Goal: Information Seeking & Learning: Find contact information

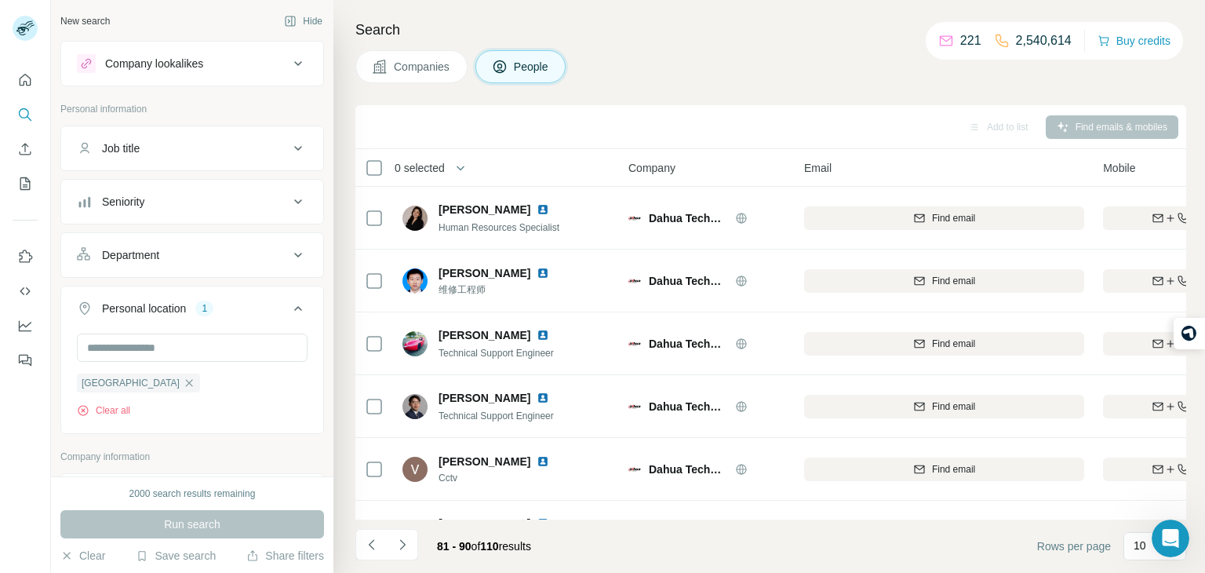
scroll to position [0, 359]
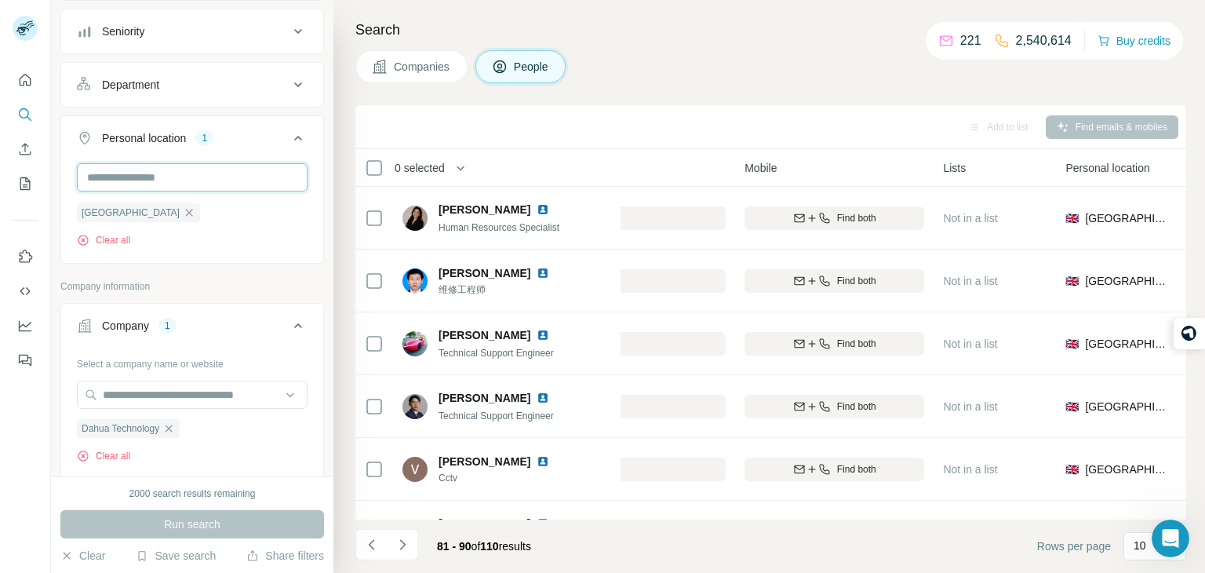
click at [177, 172] on input "text" at bounding box center [192, 177] width 231 height 28
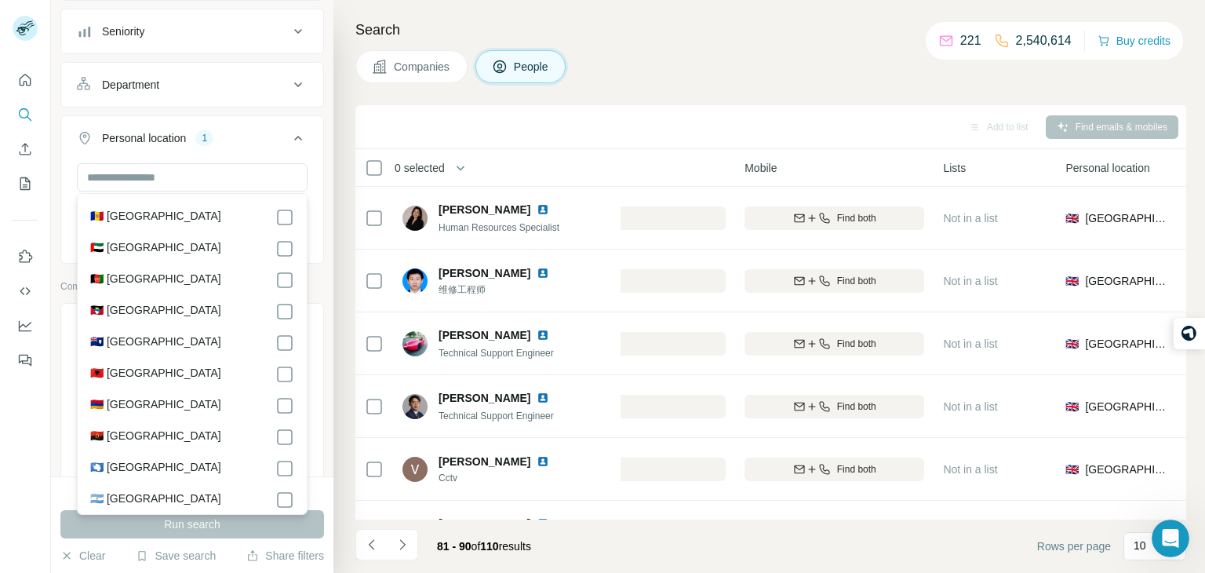
click at [223, 130] on div "Personal location 1" at bounding box center [183, 138] width 212 height 16
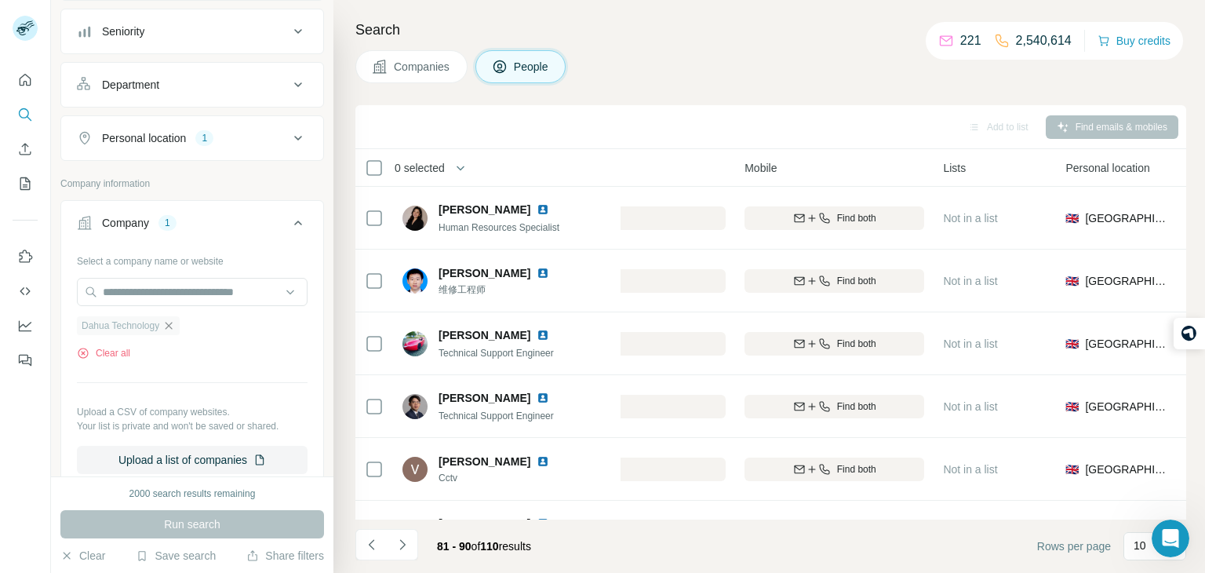
click at [169, 320] on icon "button" at bounding box center [168, 325] width 13 height 13
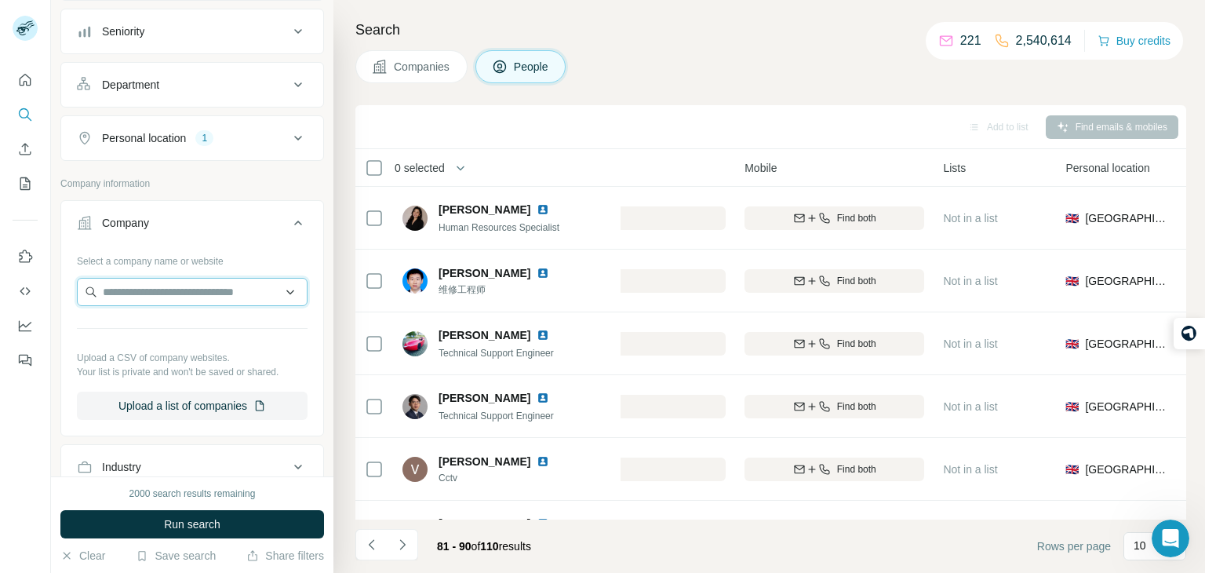
click at [161, 295] on input "text" at bounding box center [192, 292] width 231 height 28
paste input "**********"
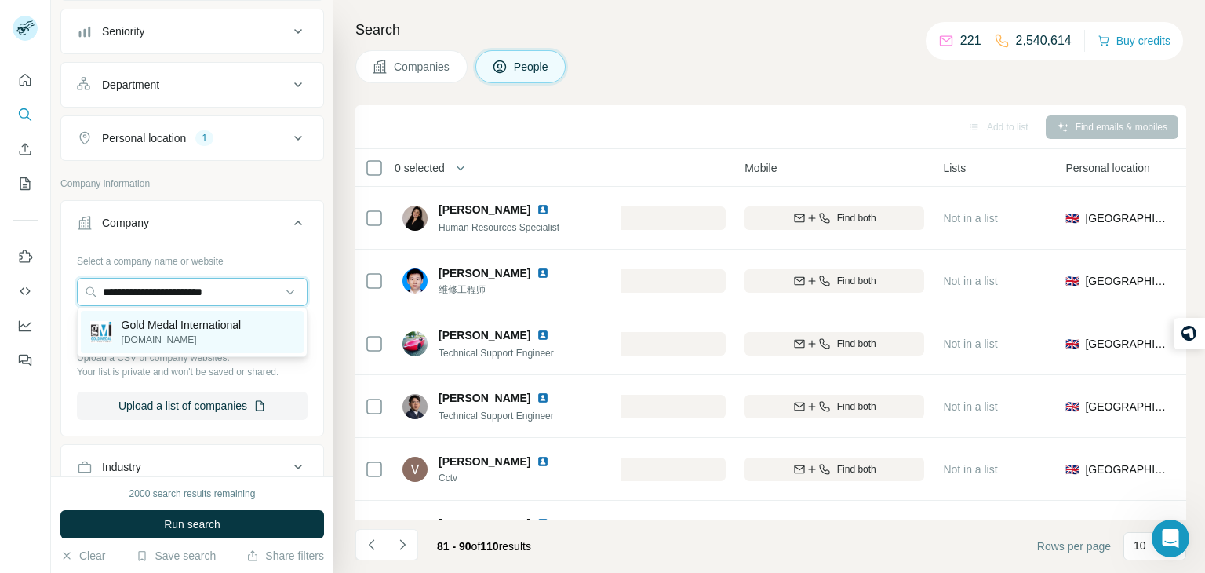
type input "**********"
click at [147, 337] on p "[DOMAIN_NAME]" at bounding box center [182, 340] width 120 height 14
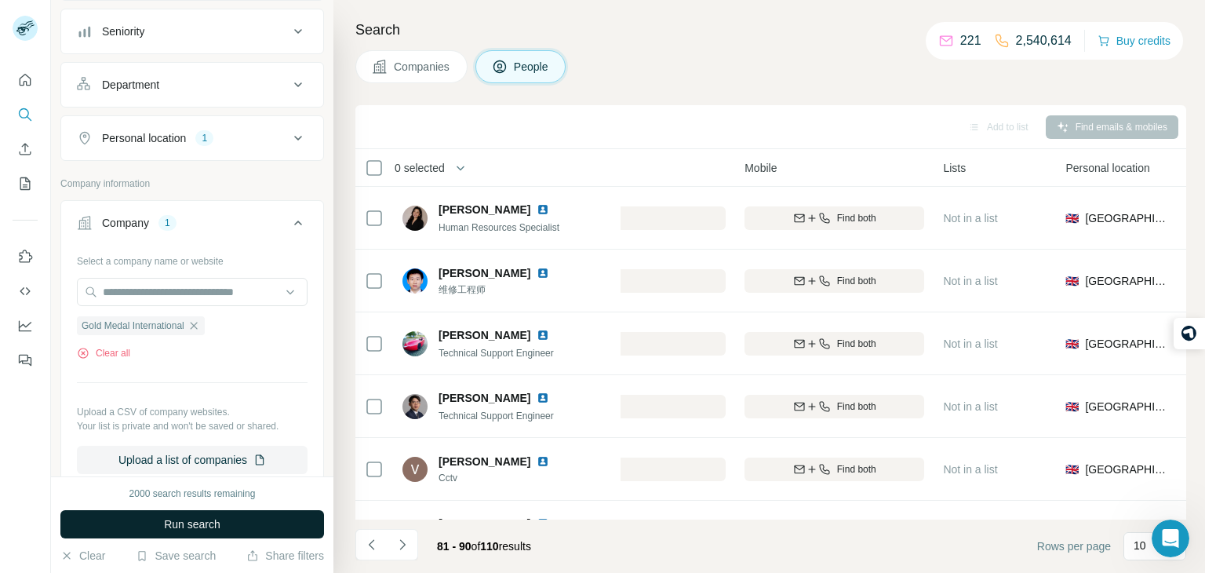
click at [161, 521] on button "Run search" at bounding box center [192, 524] width 264 height 28
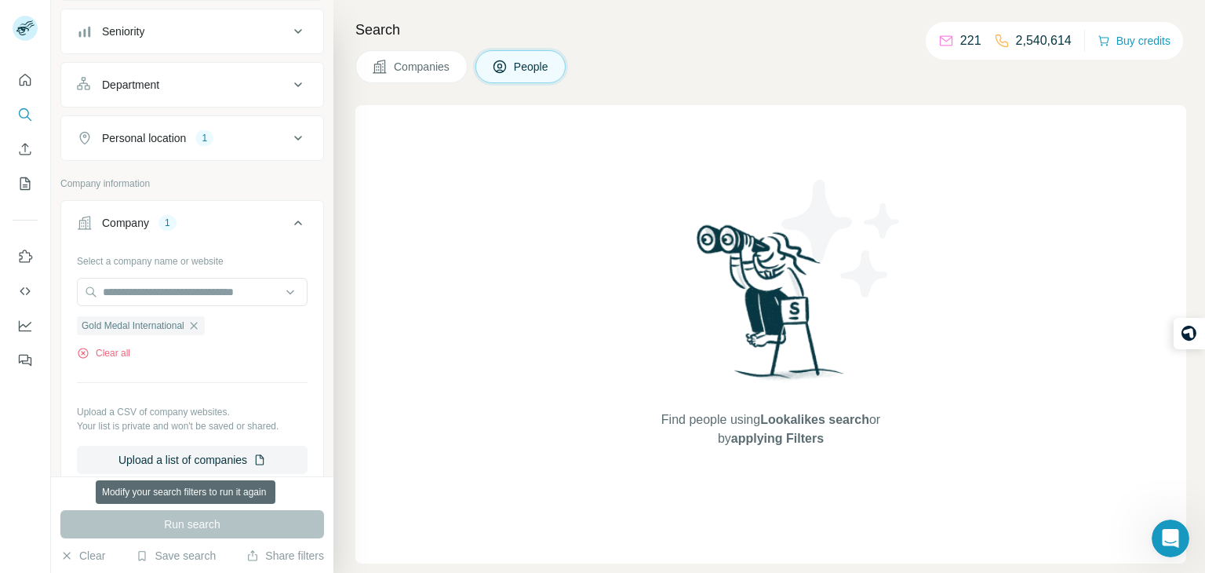
click at [161, 521] on div "Run search" at bounding box center [192, 524] width 264 height 28
click at [428, 71] on span "Companies" at bounding box center [422, 67] width 57 height 16
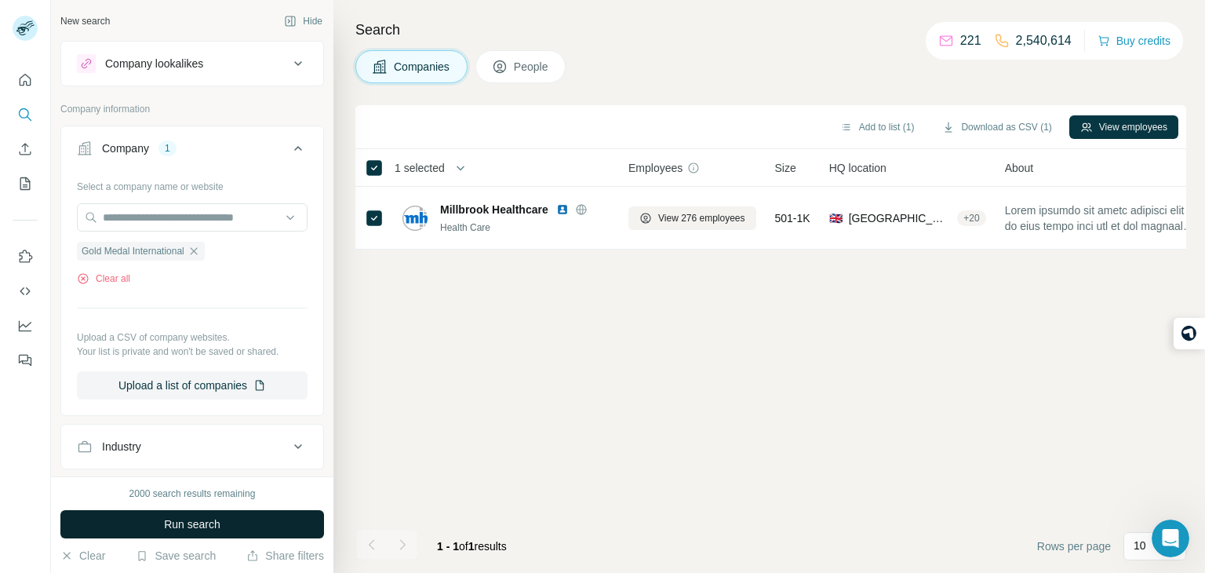
click at [224, 530] on button "Run search" at bounding box center [192, 524] width 264 height 28
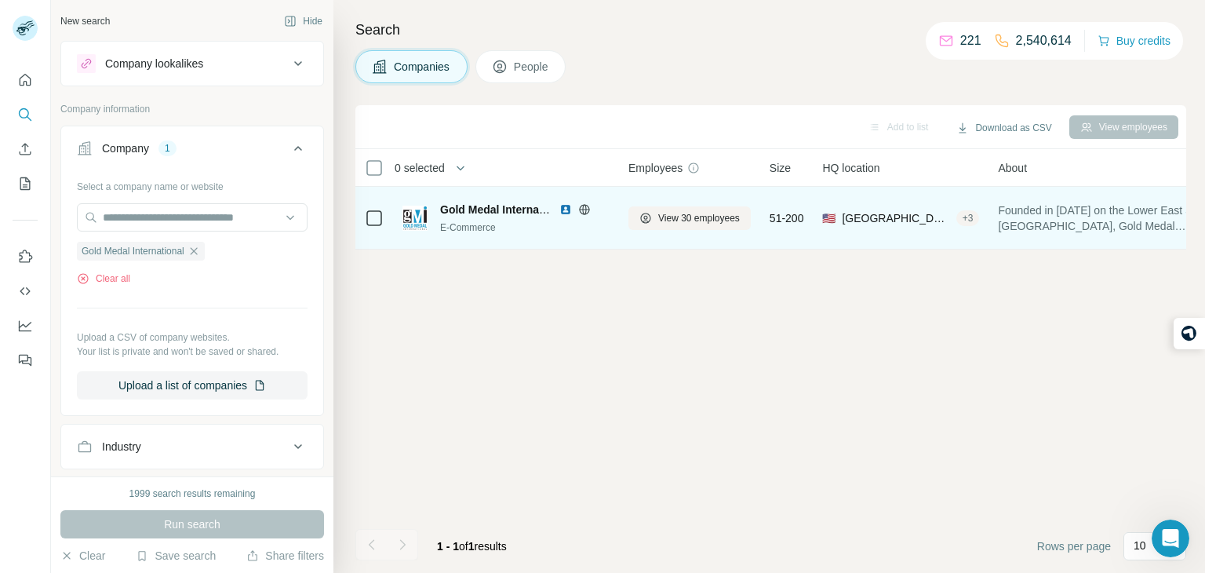
click at [502, 213] on span "Gold Medal International" at bounding box center [504, 209] width 128 height 13
click at [428, 215] on div "Gold Medal International E-Commerce" at bounding box center [506, 218] width 207 height 33
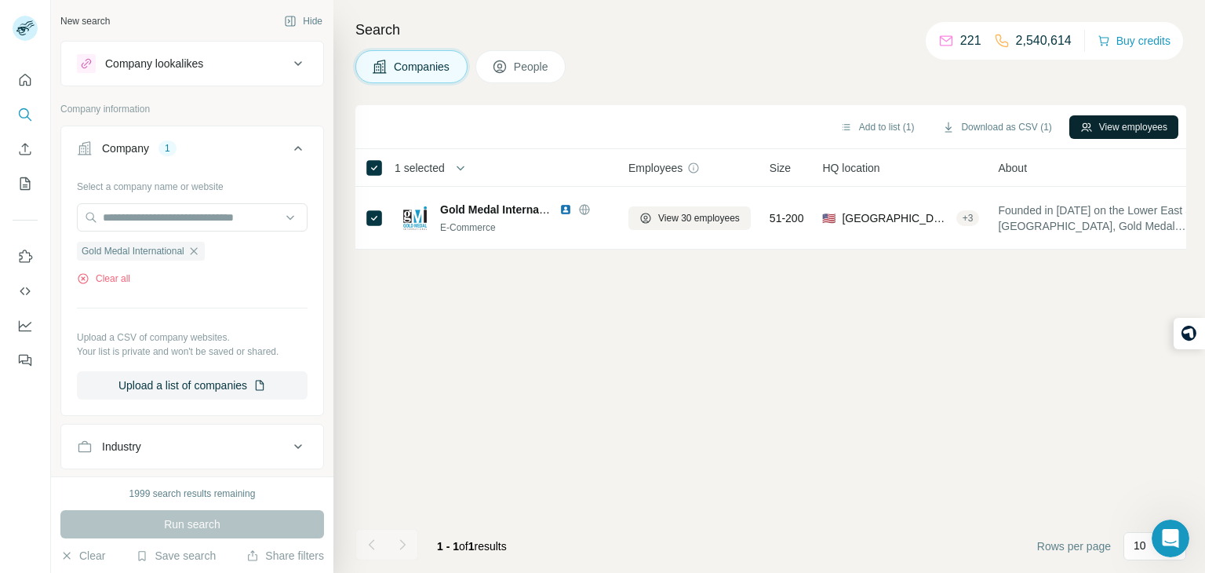
click at [1146, 123] on button "View employees" at bounding box center [1124, 127] width 109 height 24
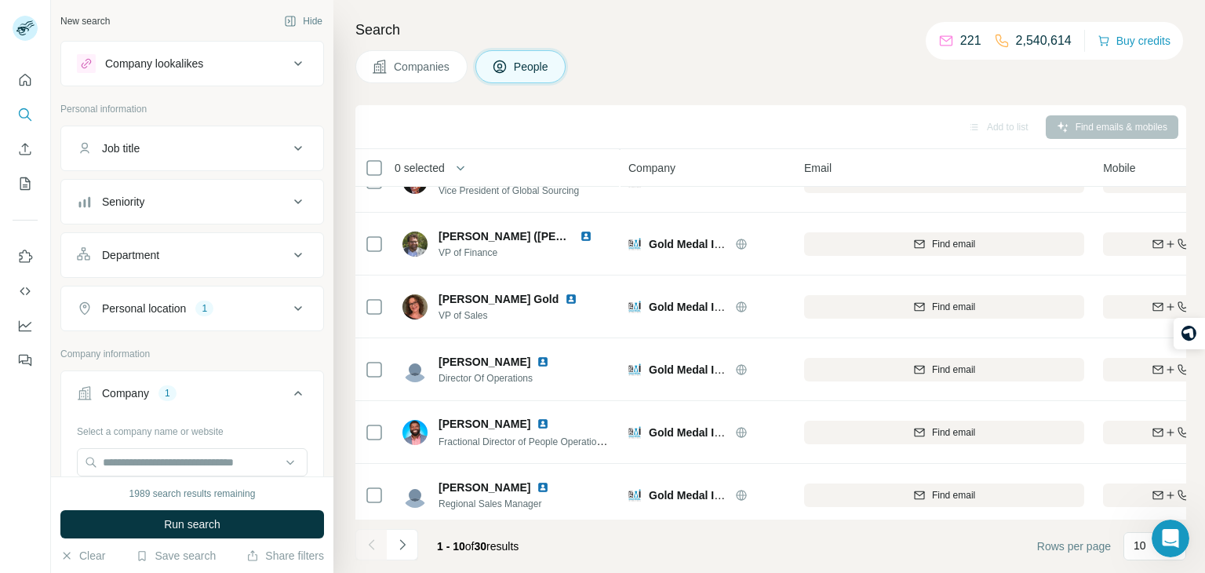
scroll to position [295, 0]
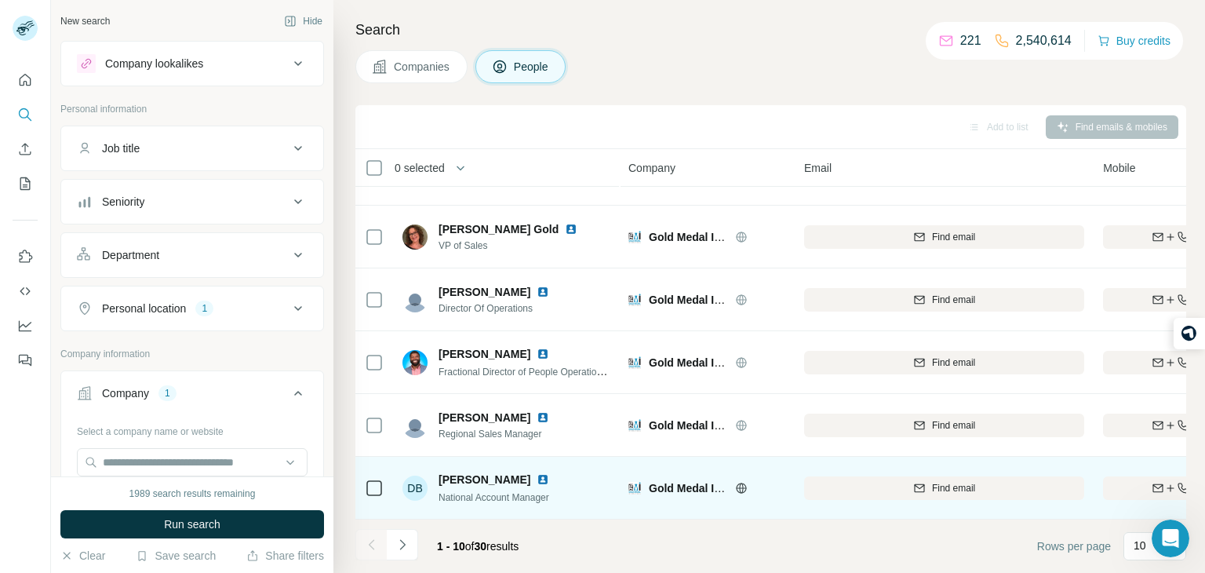
click at [749, 486] on div at bounding box center [760, 488] width 50 height 13
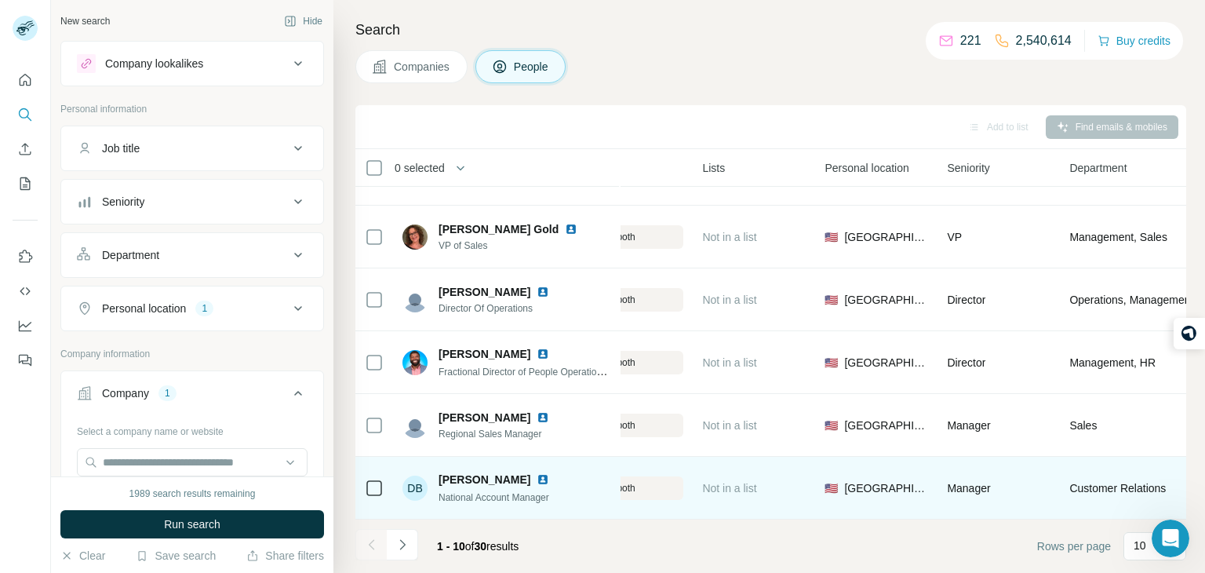
scroll to position [295, 691]
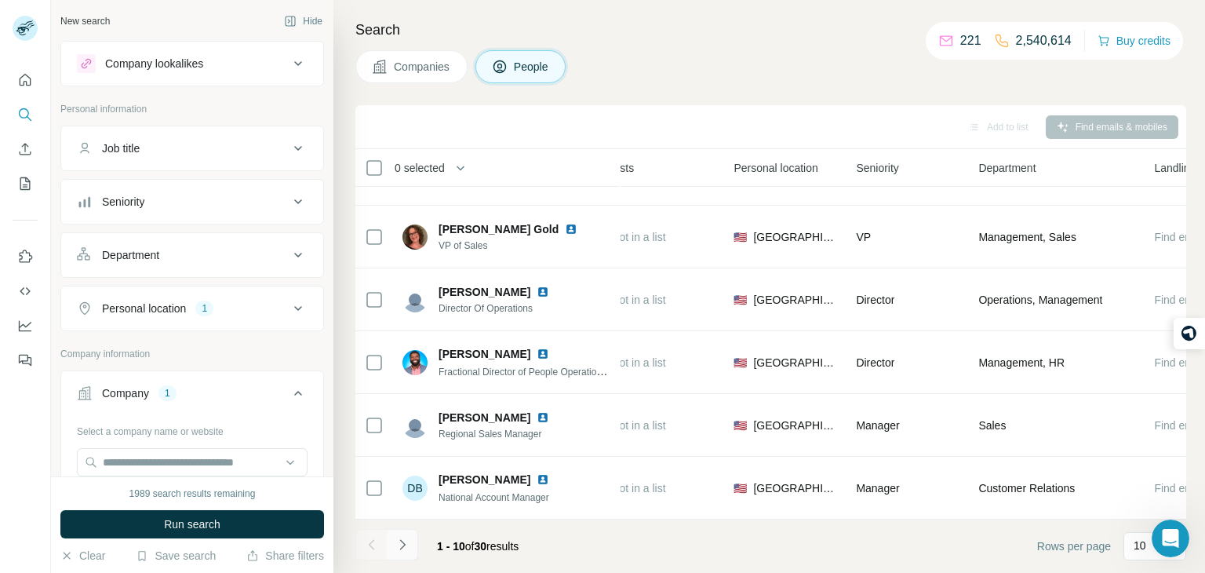
click at [408, 546] on icon "Navigate to next page" at bounding box center [403, 545] width 16 height 16
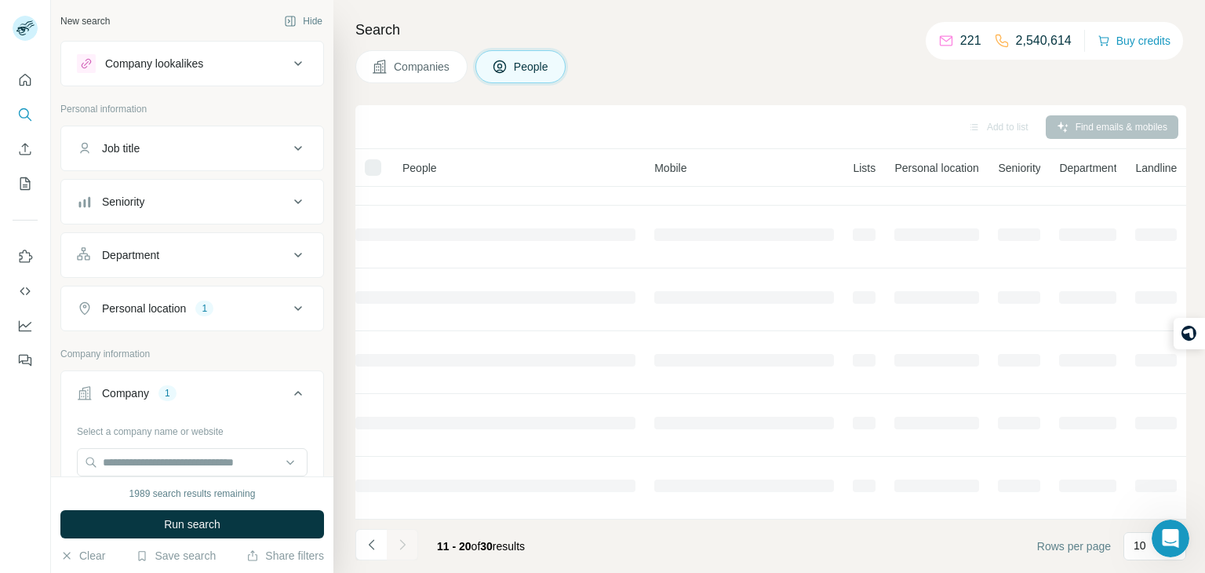
scroll to position [295, 362]
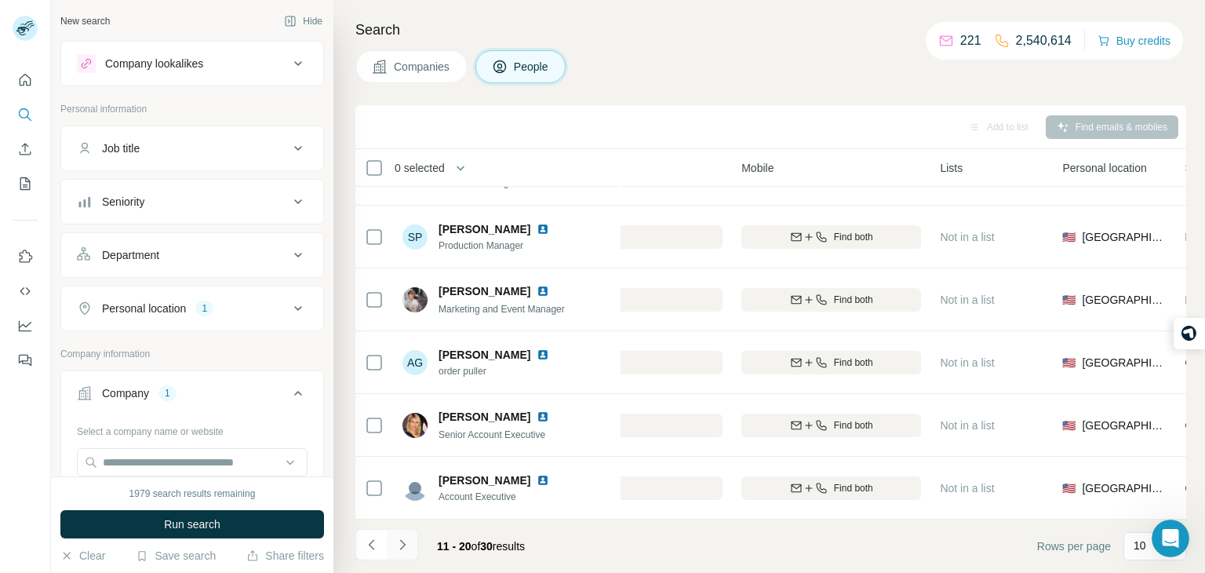
click at [404, 551] on icon "Navigate to next page" at bounding box center [403, 545] width 16 height 16
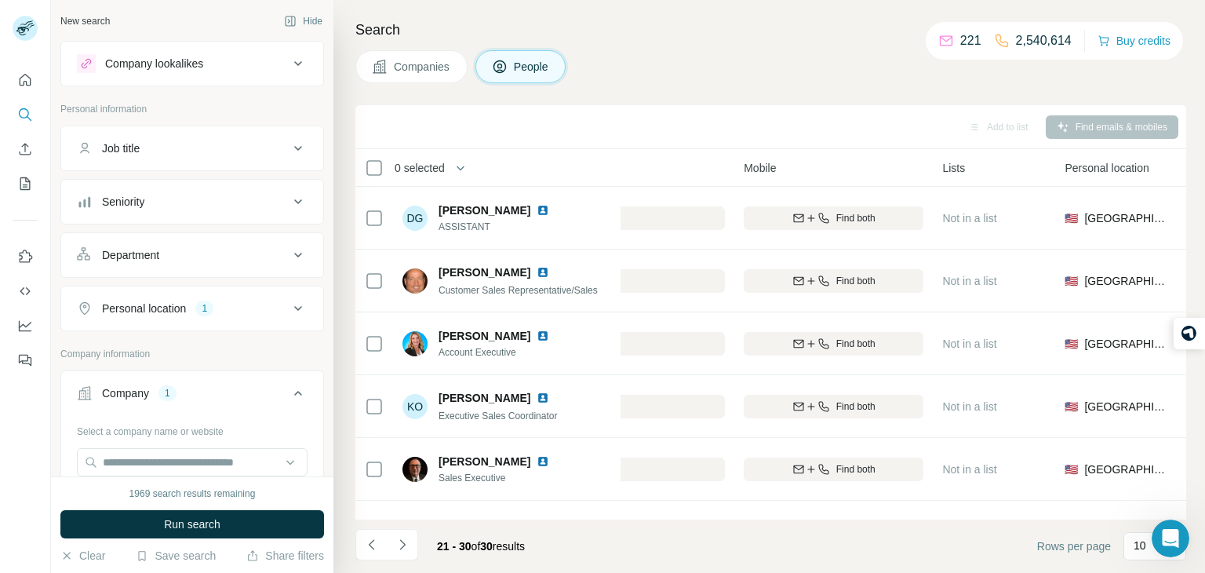
scroll to position [0, 357]
click at [366, 539] on icon "Navigate to previous page" at bounding box center [372, 545] width 16 height 16
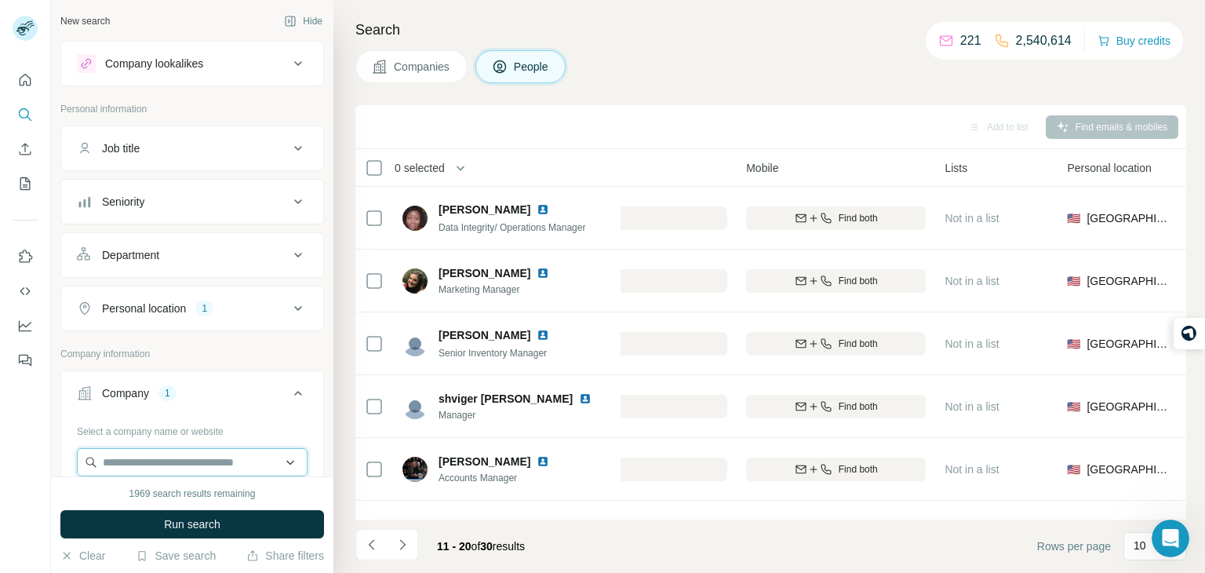
click at [186, 455] on input "text" at bounding box center [192, 462] width 231 height 28
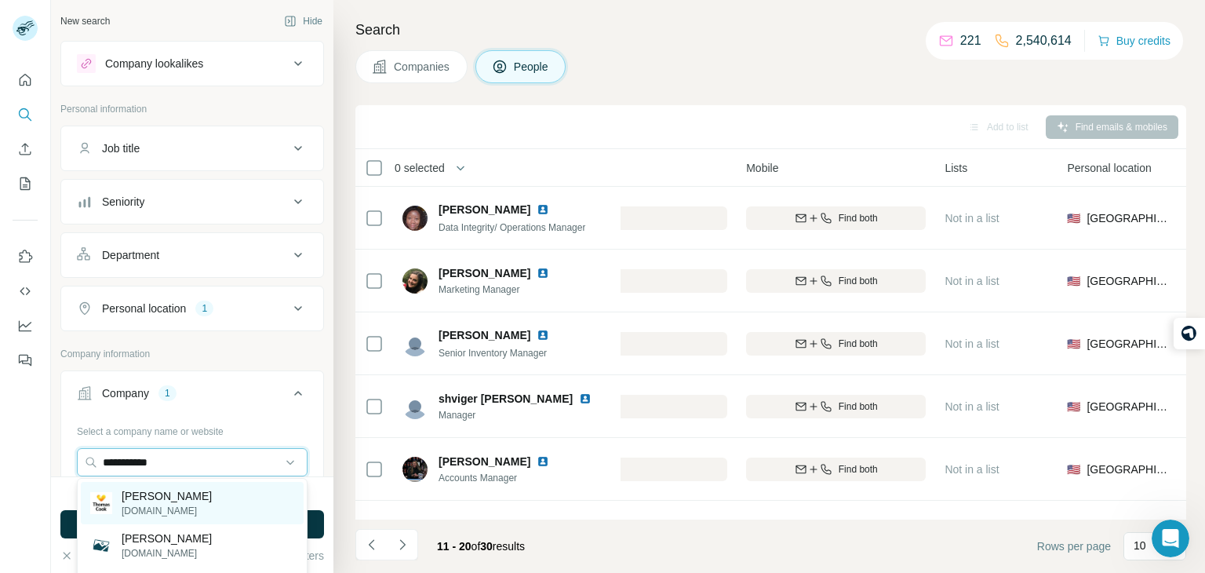
type input "**********"
click at [191, 501] on p "[PERSON_NAME]" at bounding box center [167, 496] width 90 height 16
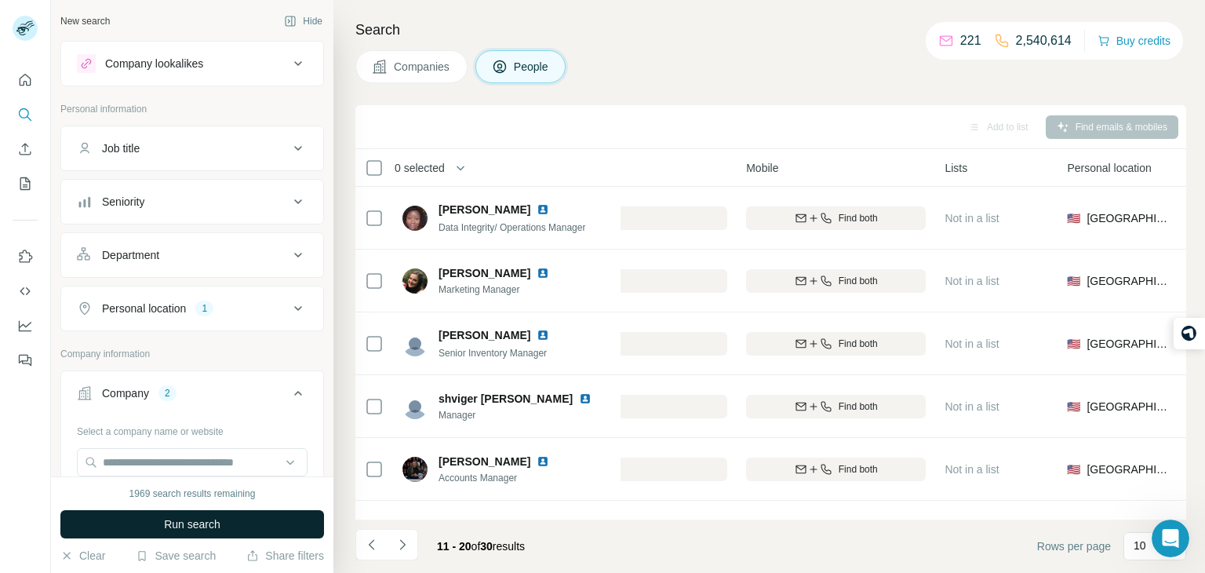
click at [196, 519] on span "Run search" at bounding box center [192, 524] width 56 height 16
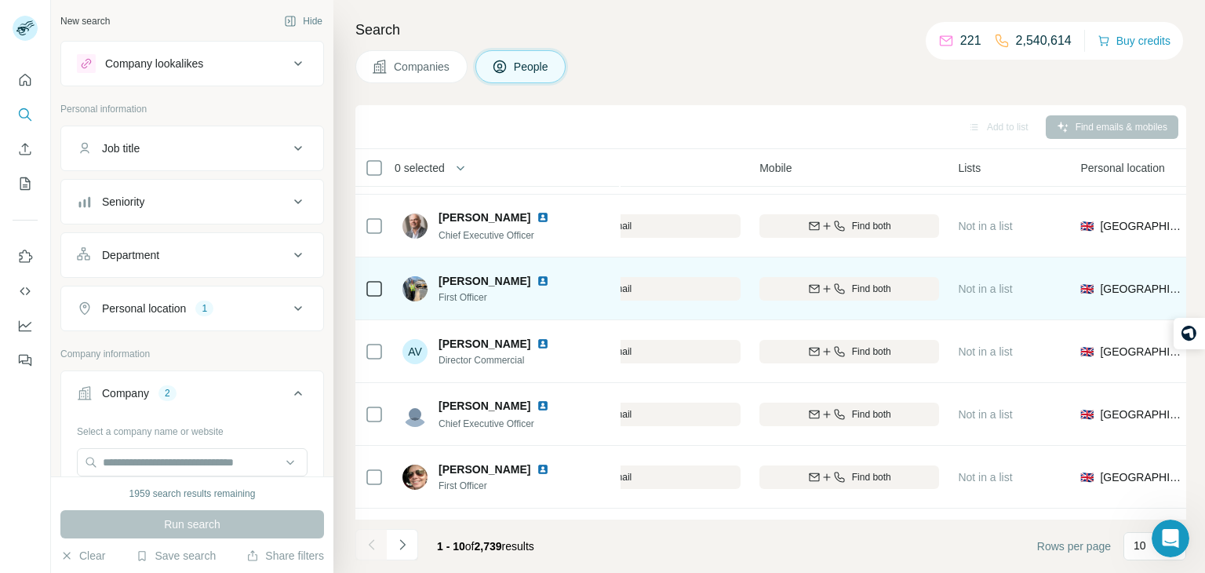
scroll to position [0, 344]
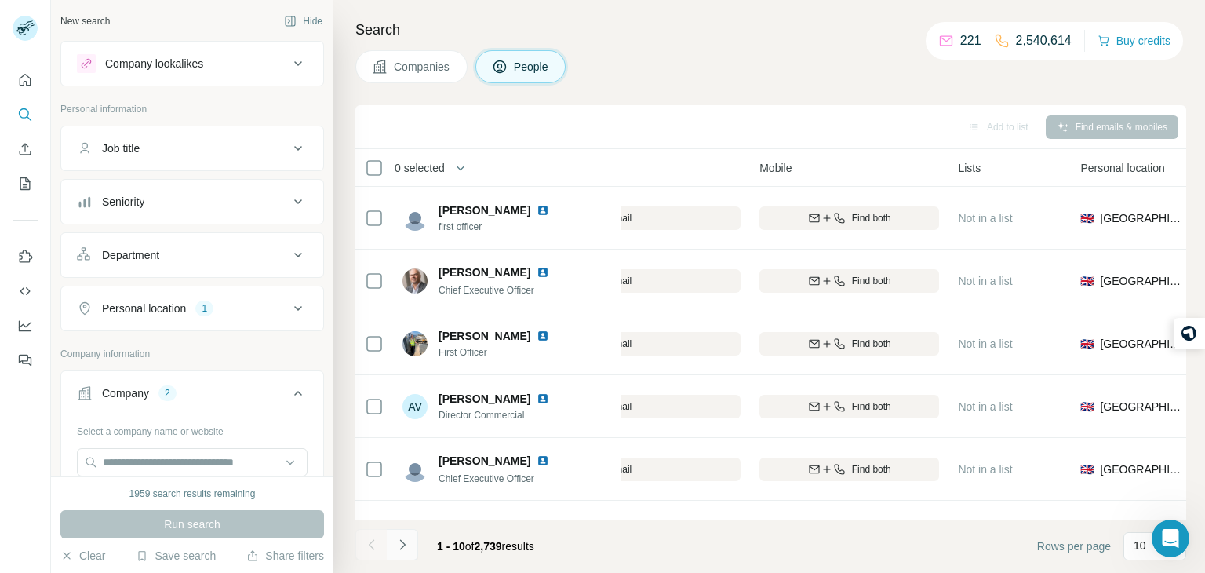
click at [410, 545] on button "Navigate to next page" at bounding box center [402, 544] width 31 height 31
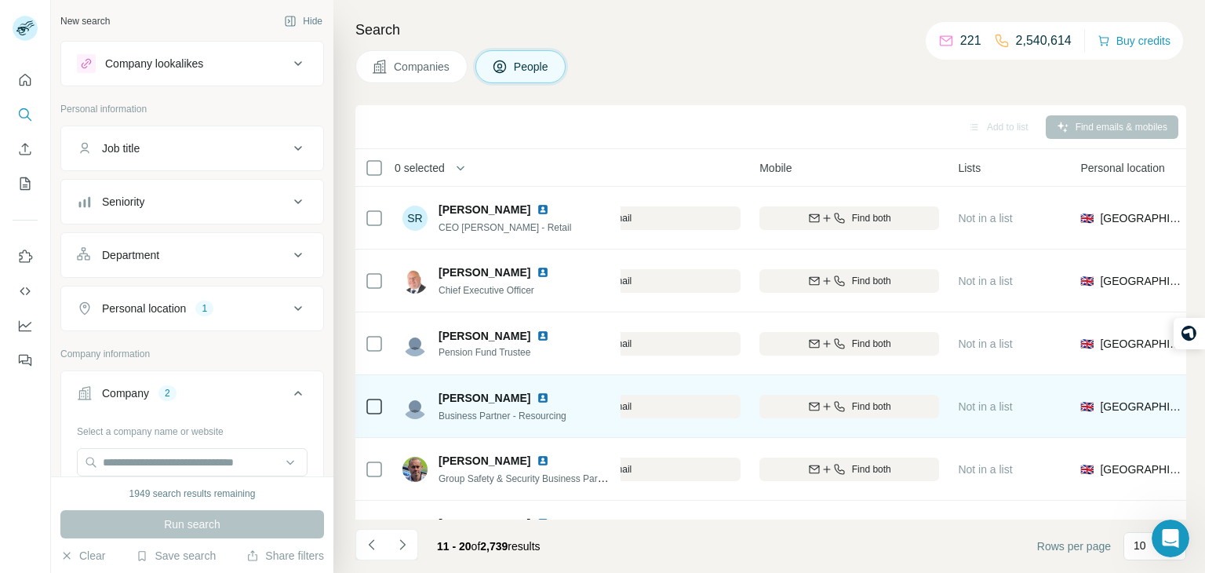
scroll to position [0, 341]
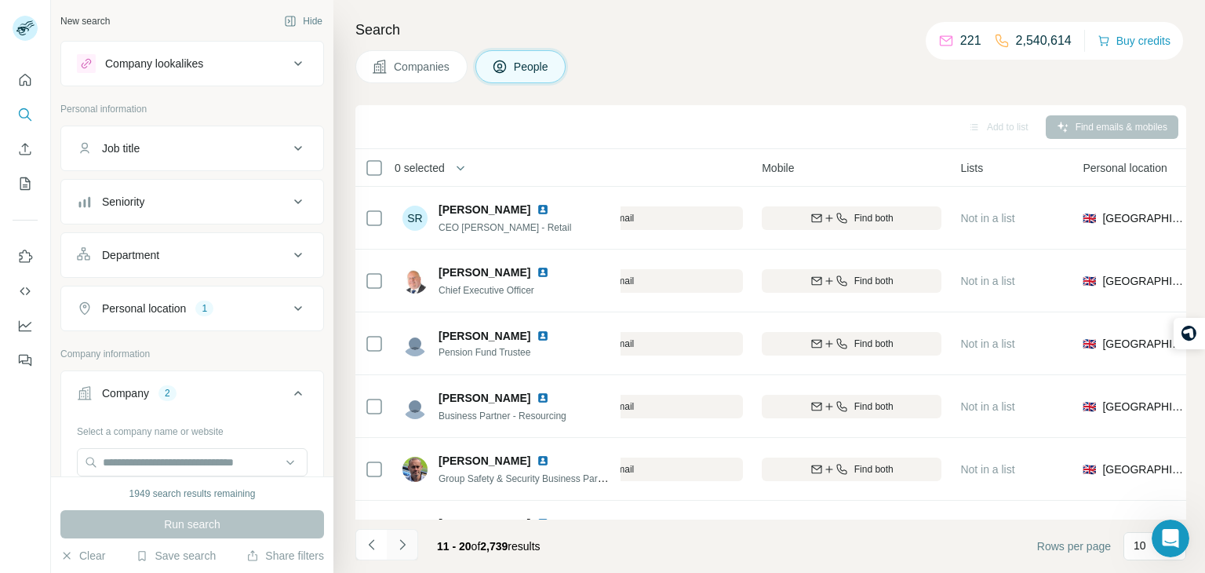
click at [405, 541] on icon "Navigate to next page" at bounding box center [403, 545] width 16 height 16
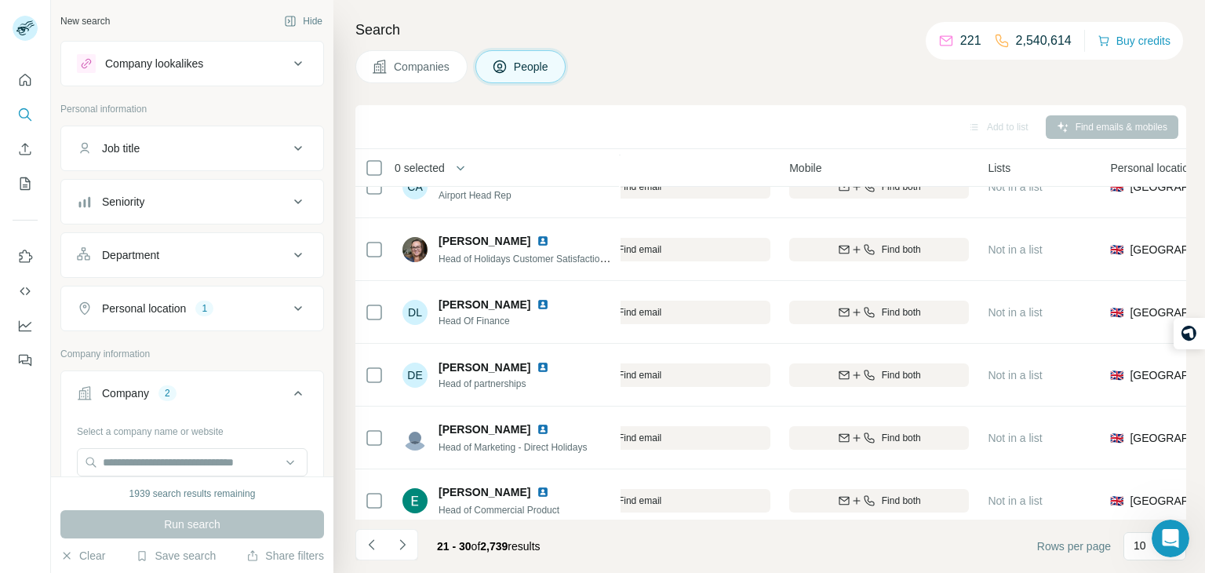
scroll to position [295, 314]
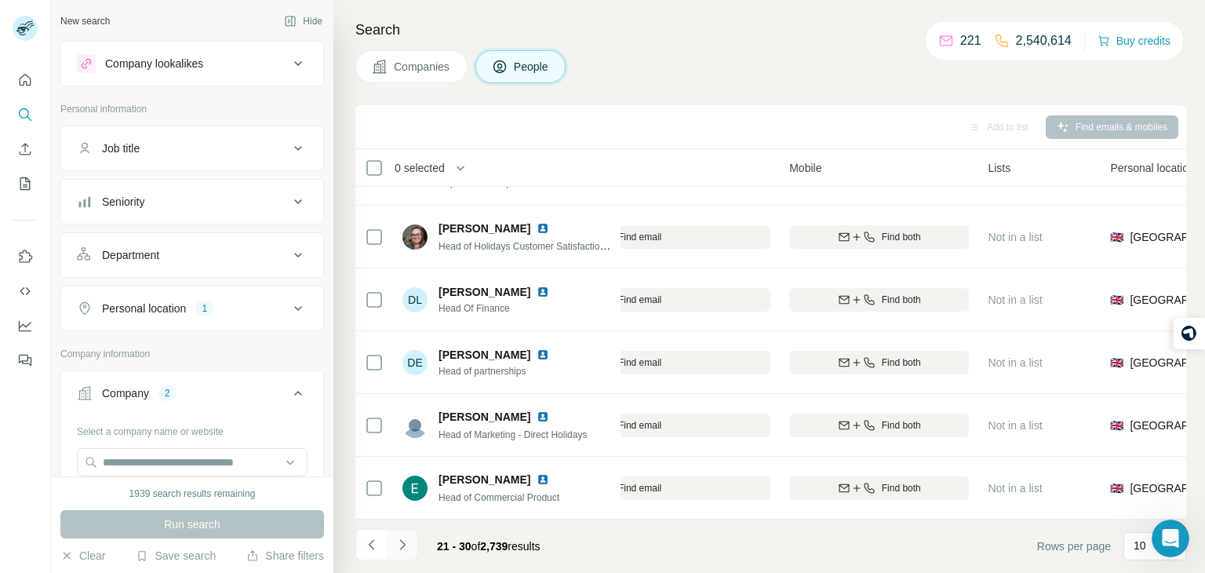
click at [411, 541] on button "Navigate to next page" at bounding box center [402, 544] width 31 height 31
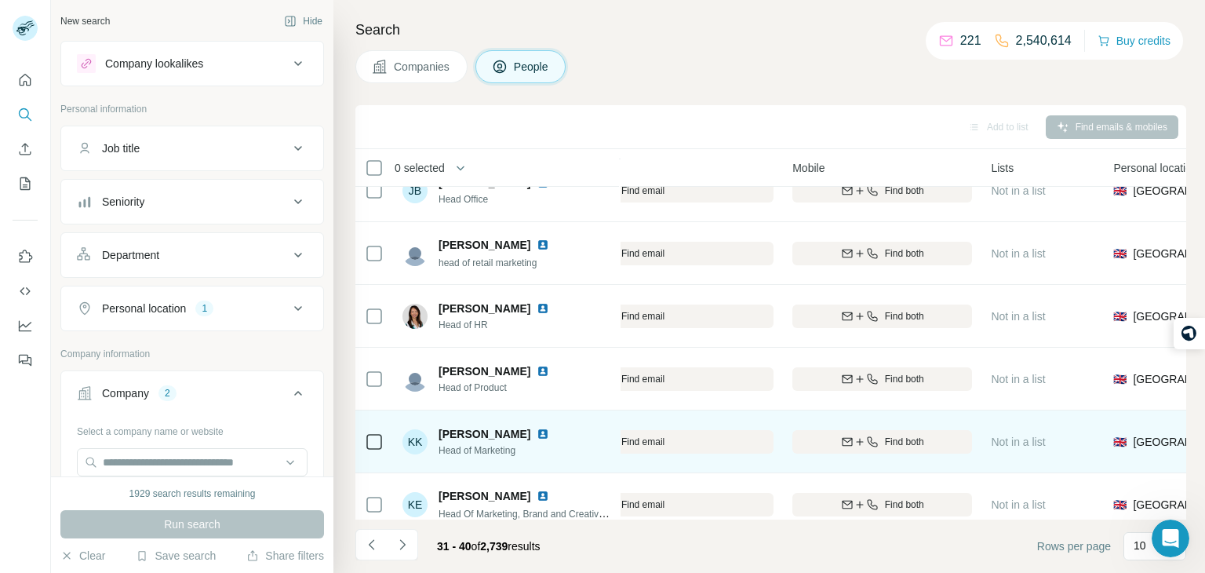
scroll to position [295, 311]
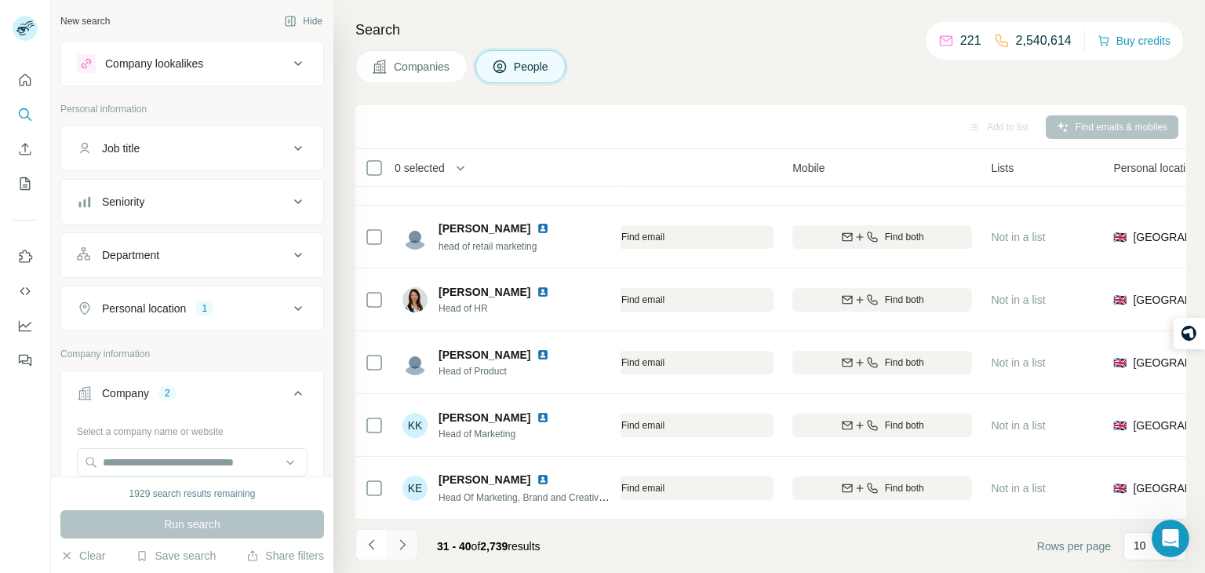
click at [399, 552] on button "Navigate to next page" at bounding box center [402, 544] width 31 height 31
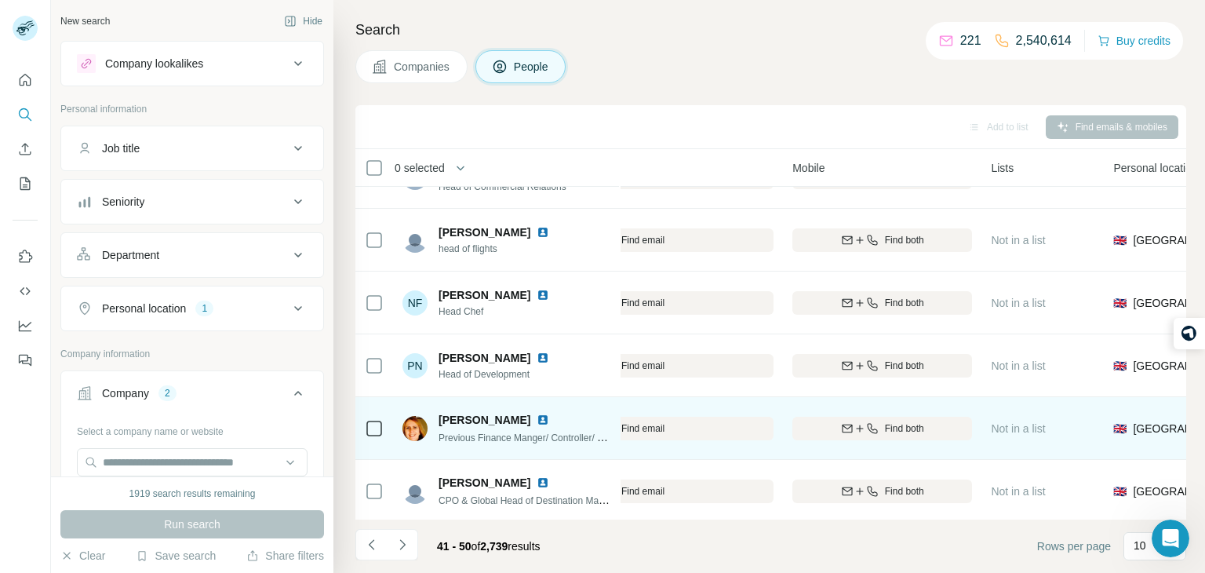
scroll to position [225, 311]
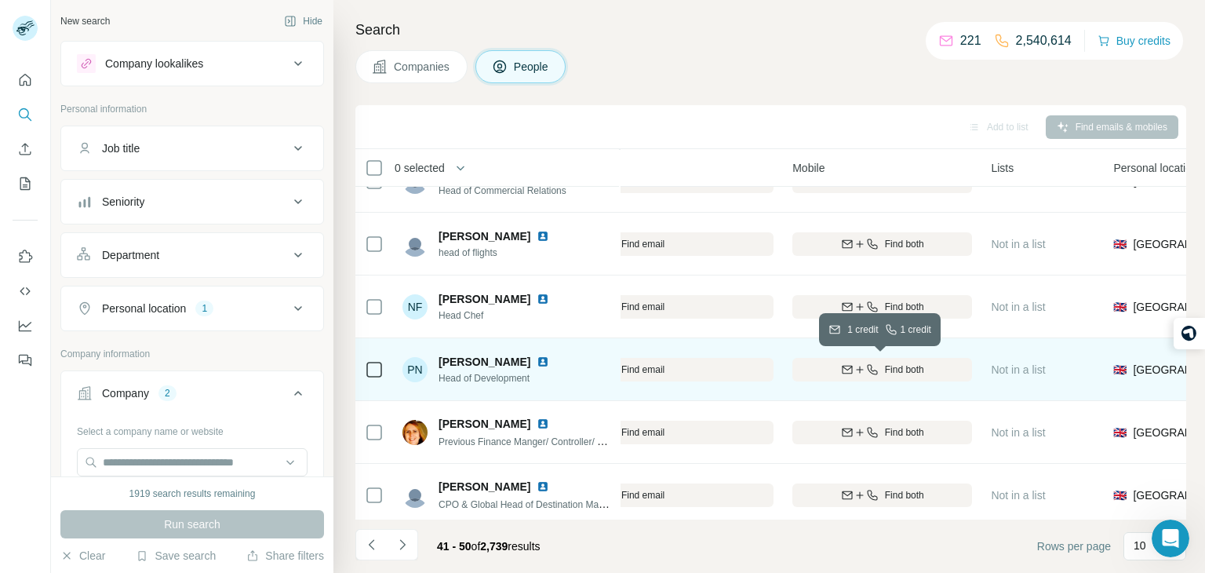
click at [881, 370] on div "Find both" at bounding box center [883, 370] width 180 height 14
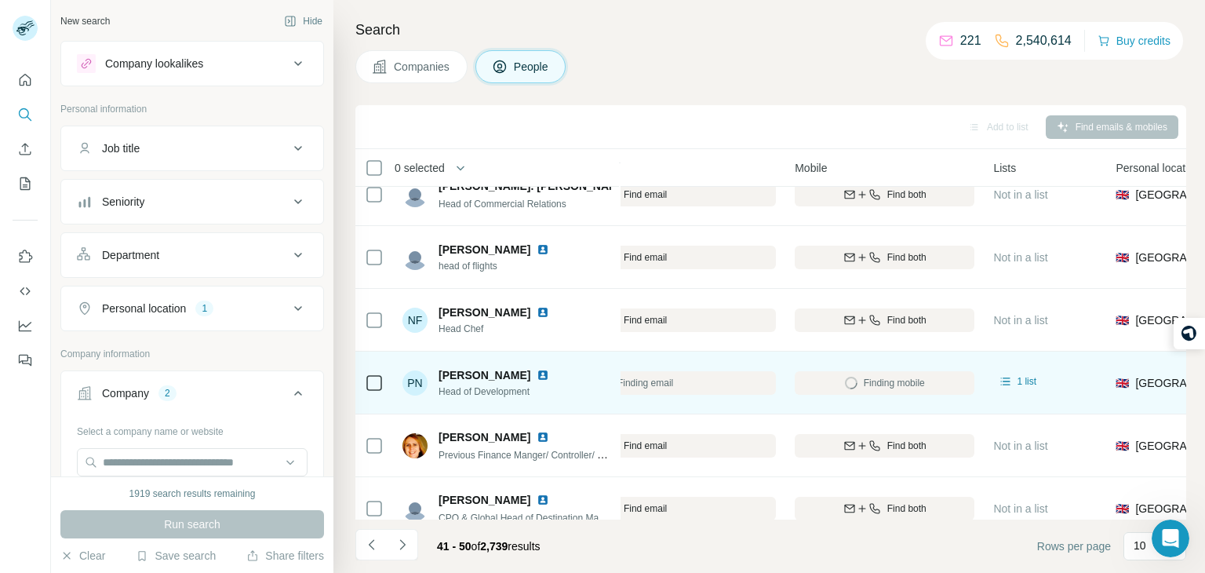
scroll to position [210, 308]
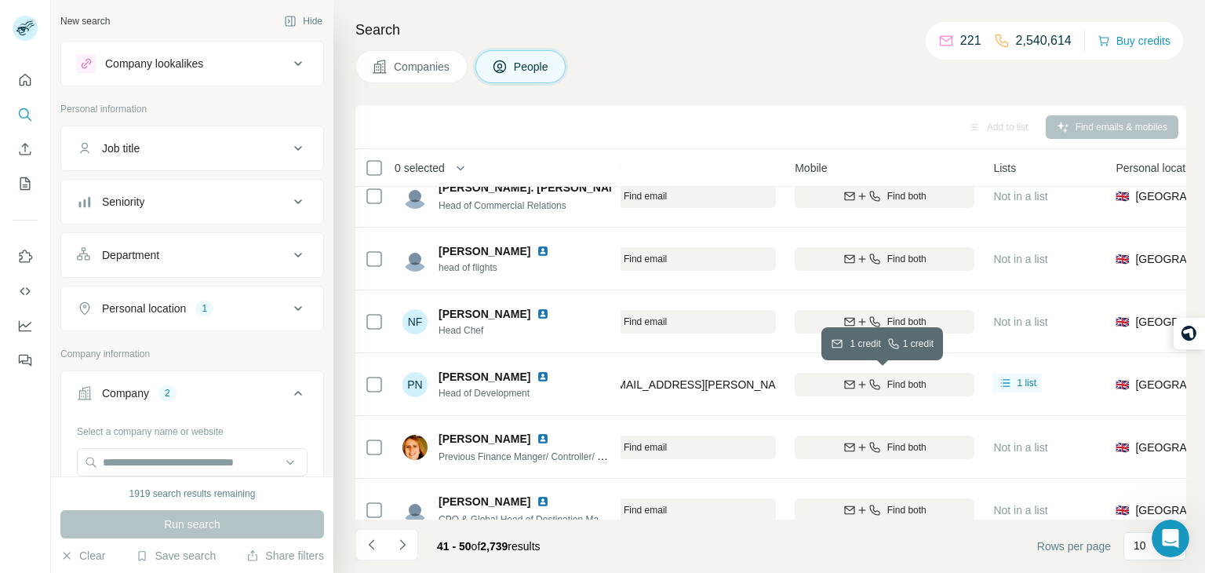
click at [913, 381] on span "Find both" at bounding box center [907, 384] width 39 height 14
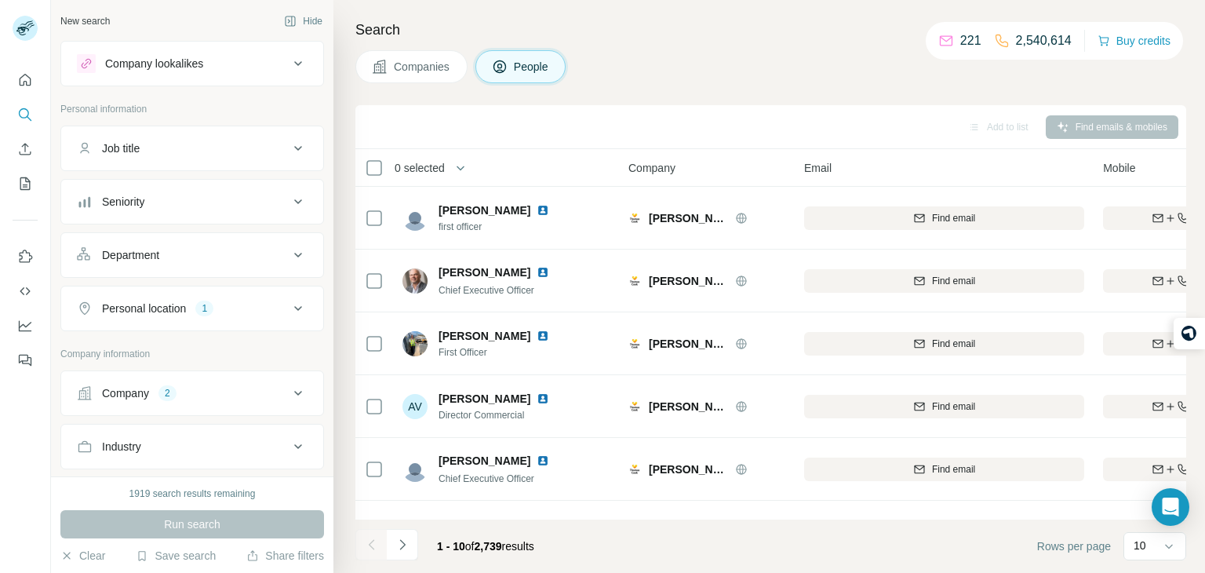
click at [307, 404] on button "Company 2" at bounding box center [192, 393] width 262 height 38
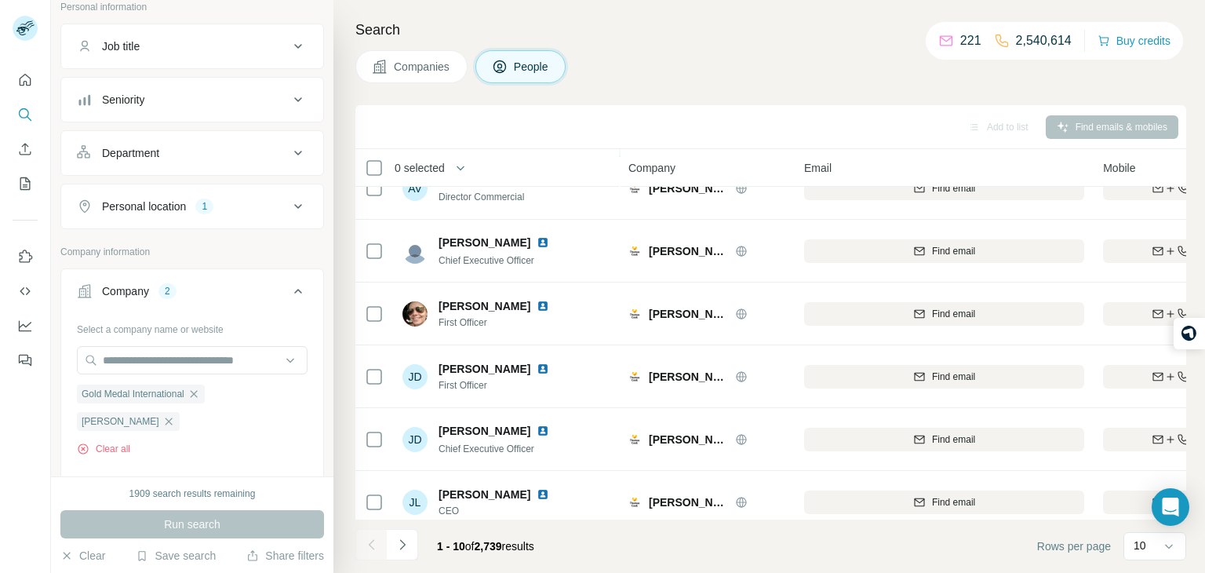
scroll to position [295, 0]
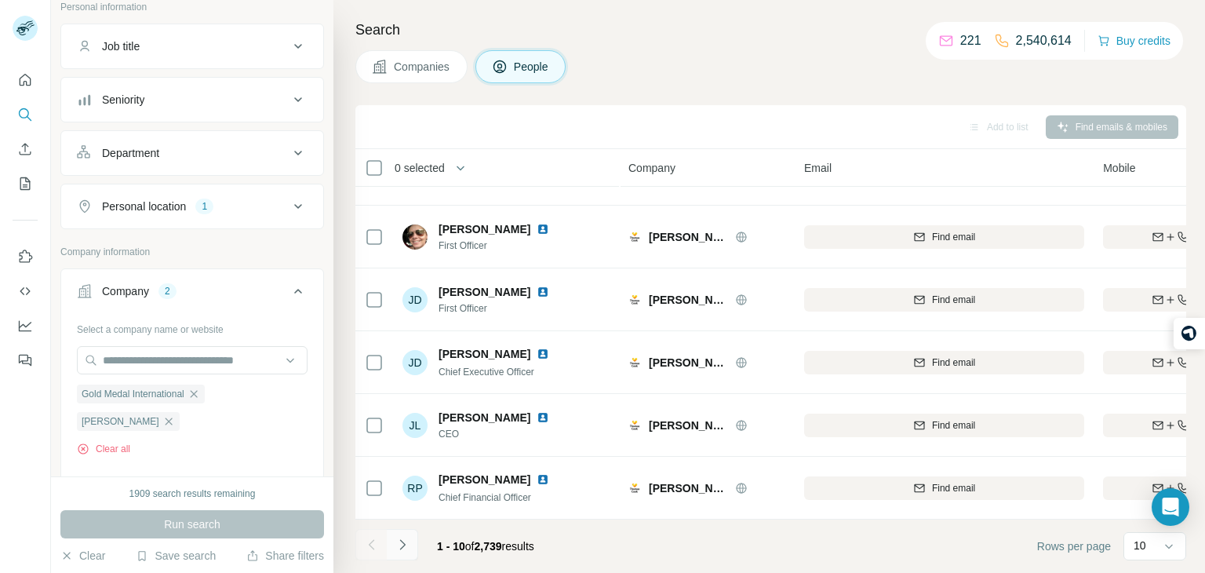
click at [411, 540] on button "Navigate to next page" at bounding box center [402, 544] width 31 height 31
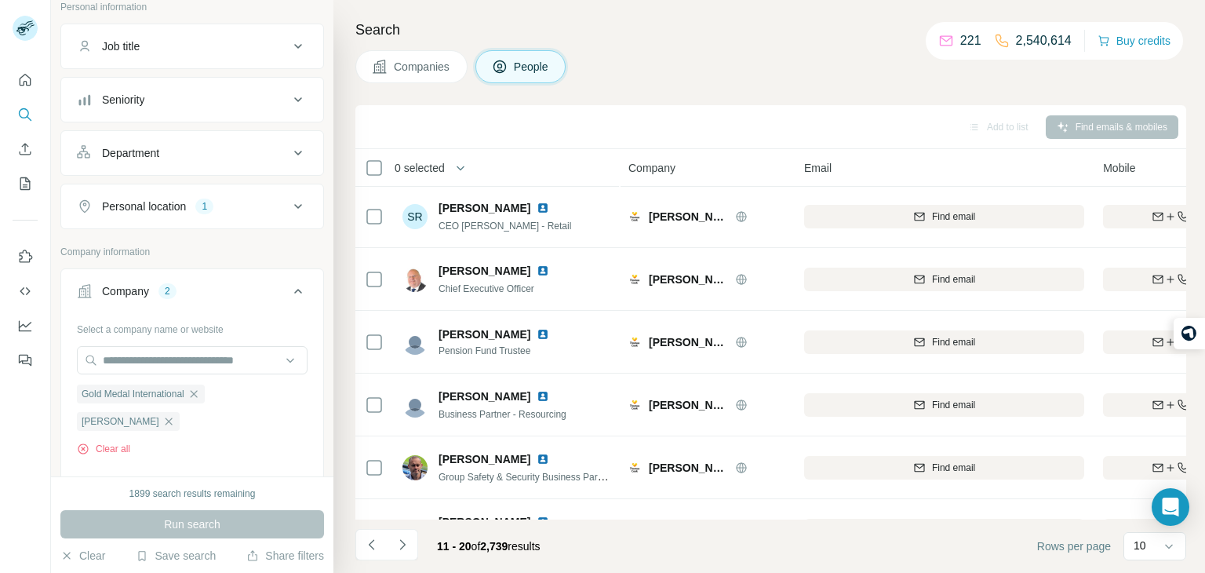
scroll to position [0, 0]
click at [398, 554] on button "Navigate to next page" at bounding box center [402, 544] width 31 height 31
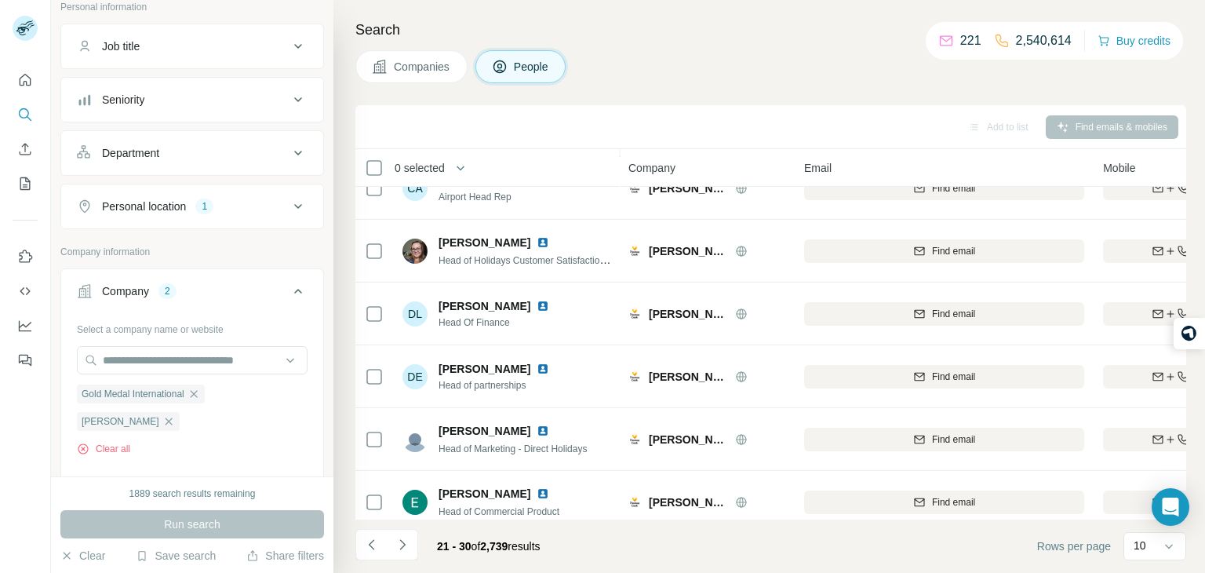
scroll to position [295, 0]
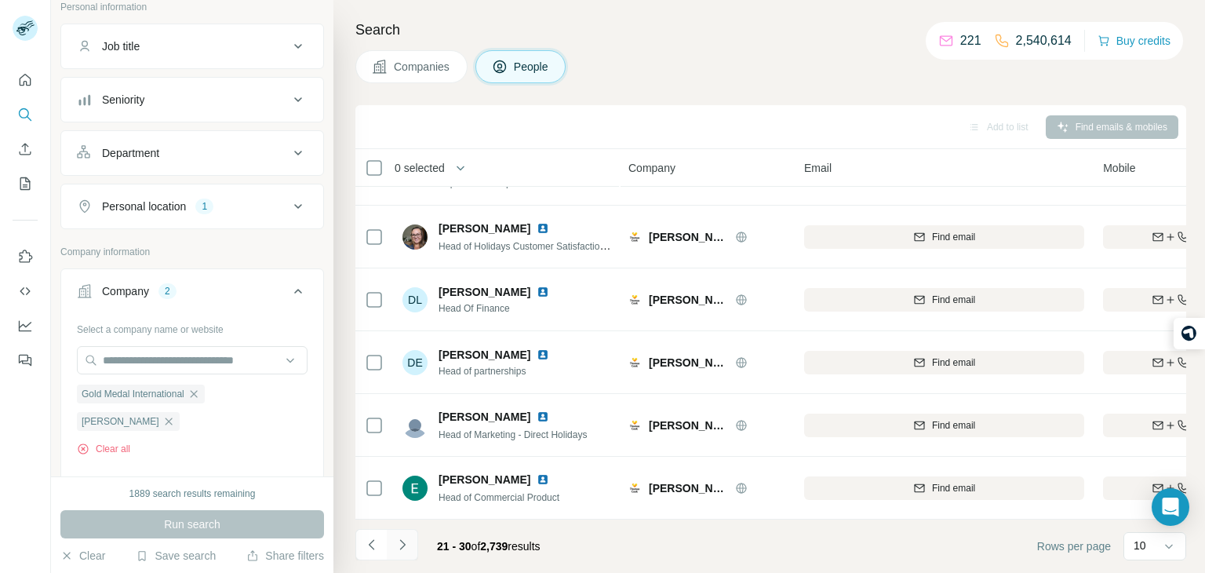
click at [411, 544] on button "Navigate to next page" at bounding box center [402, 544] width 31 height 31
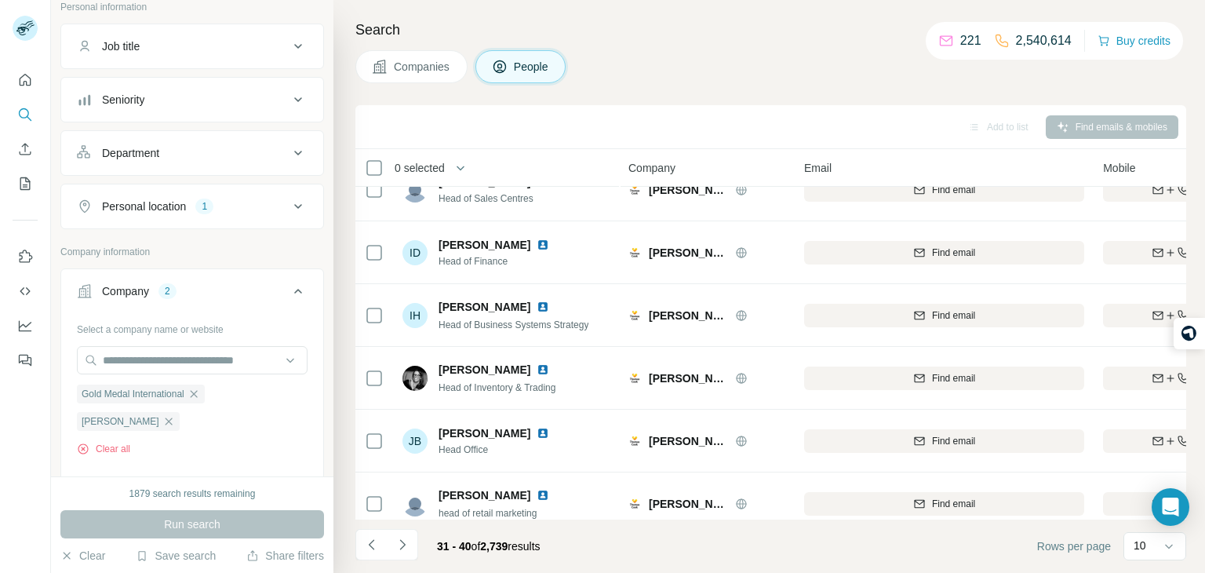
scroll to position [0, 0]
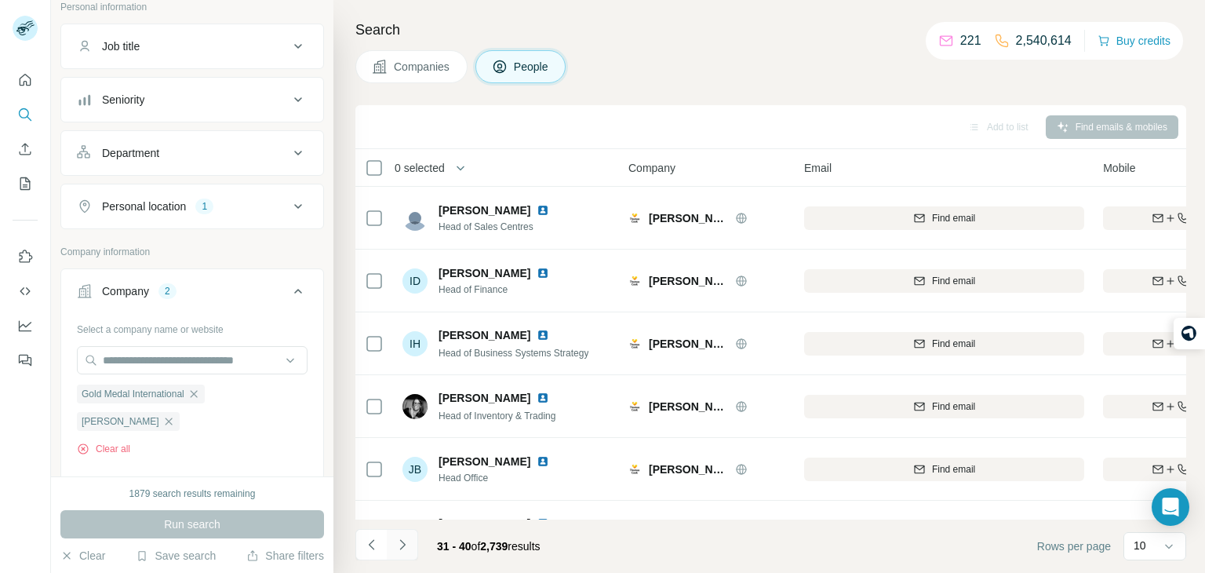
click at [401, 545] on icon "Navigate to next page" at bounding box center [403, 545] width 16 height 16
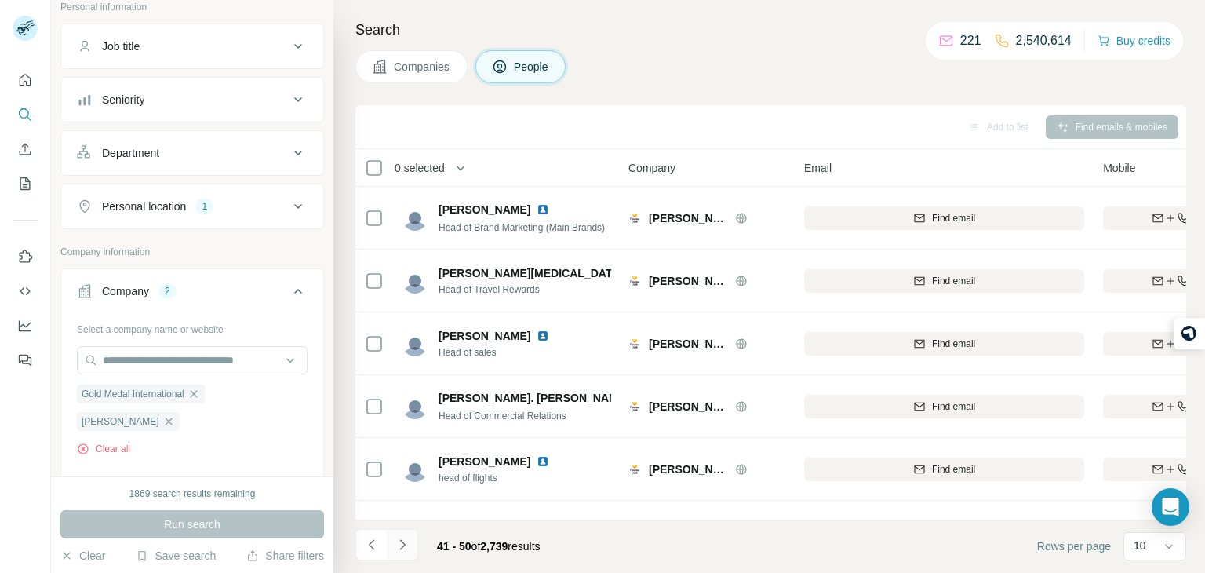
click at [414, 541] on button "Navigate to next page" at bounding box center [402, 544] width 31 height 31
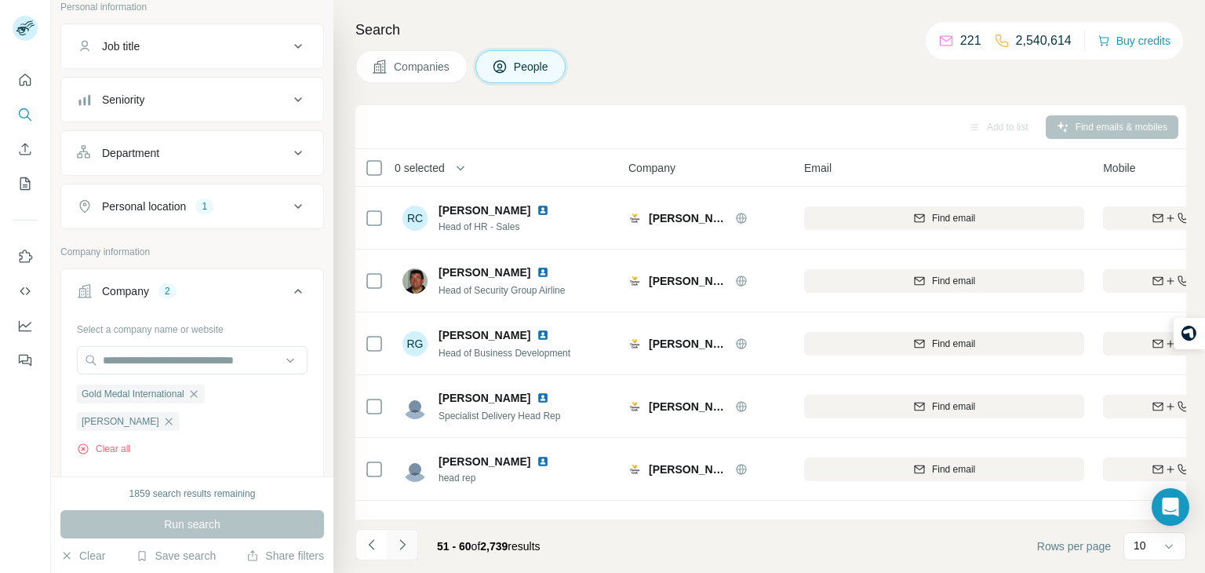
click at [409, 541] on icon "Navigate to next page" at bounding box center [403, 545] width 16 height 16
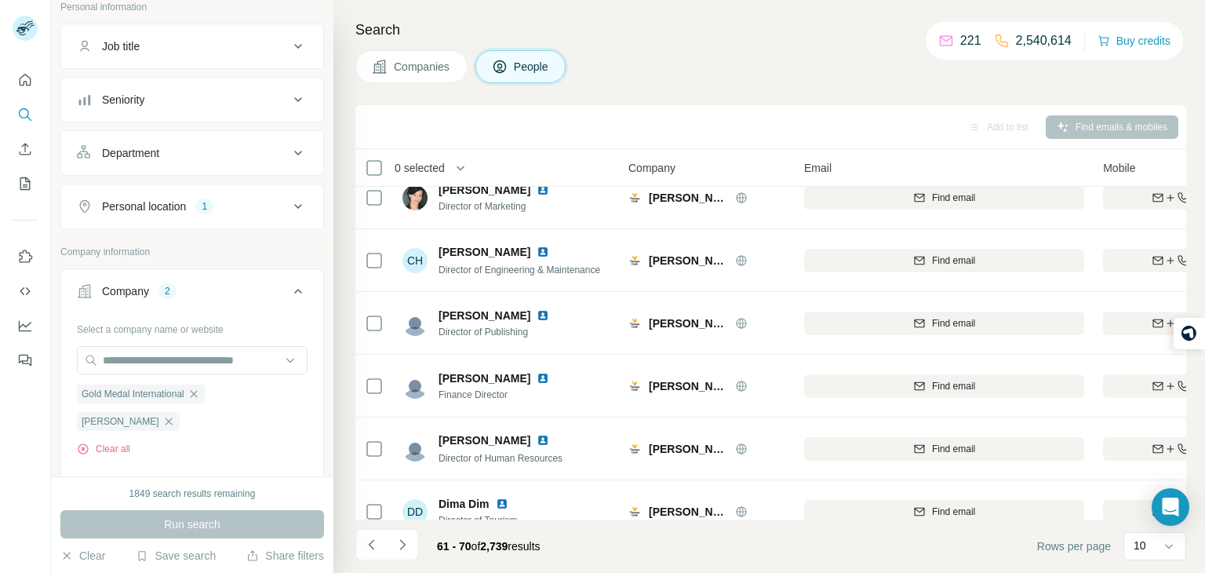
scroll to position [295, 0]
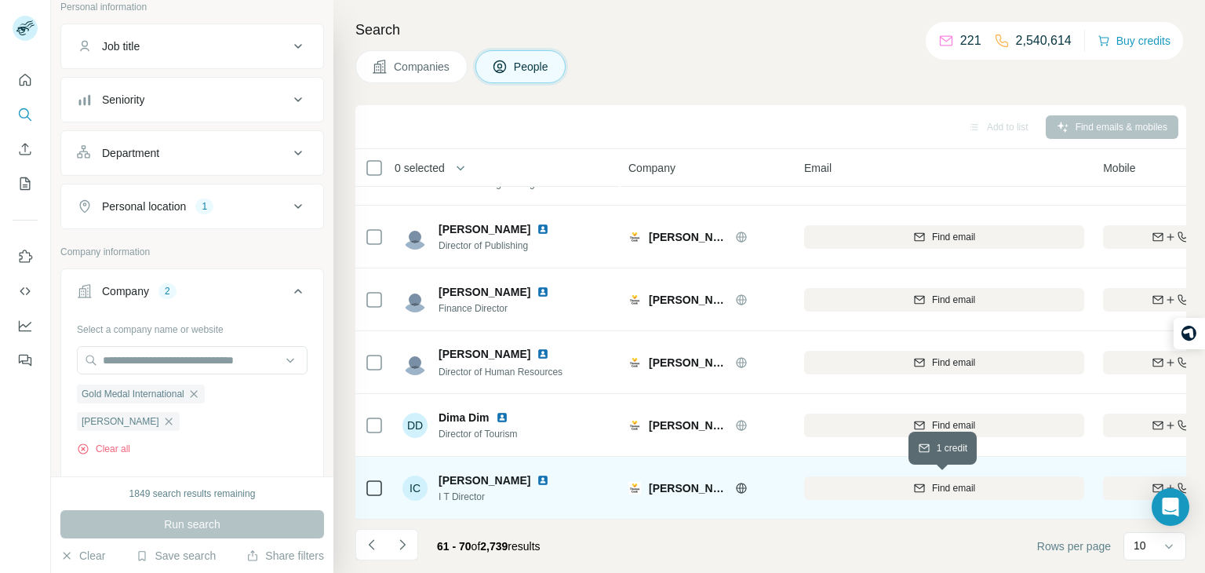
click at [1001, 496] on button "Find email" at bounding box center [944, 488] width 280 height 24
click at [899, 482] on div "Finding email" at bounding box center [944, 487] width 280 height 43
click at [931, 472] on div "Finding email" at bounding box center [944, 487] width 280 height 43
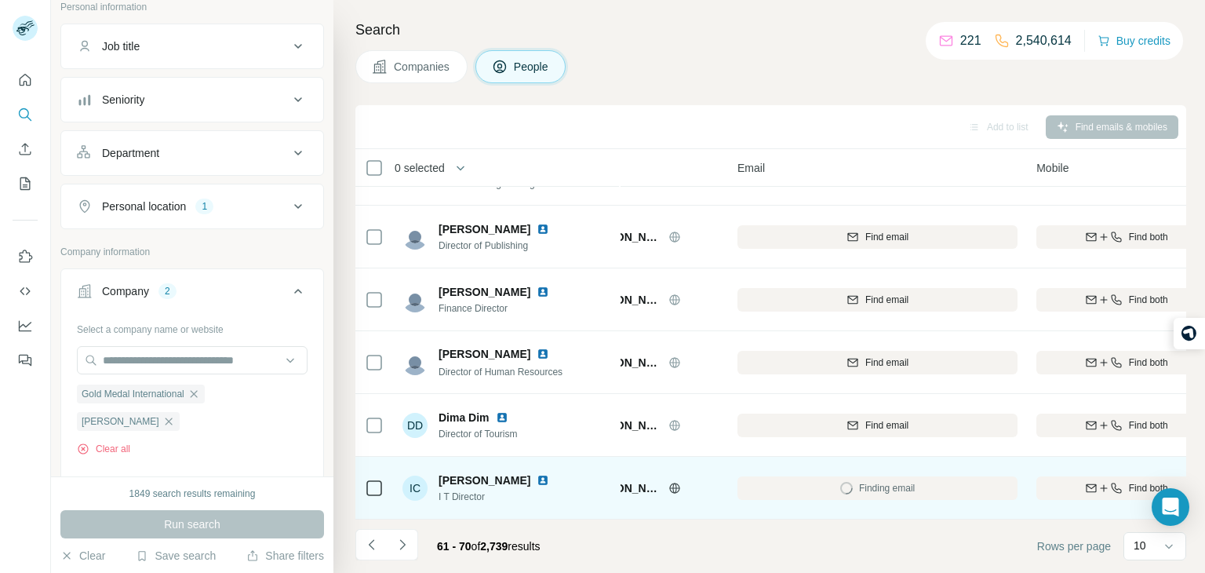
scroll to position [295, 94]
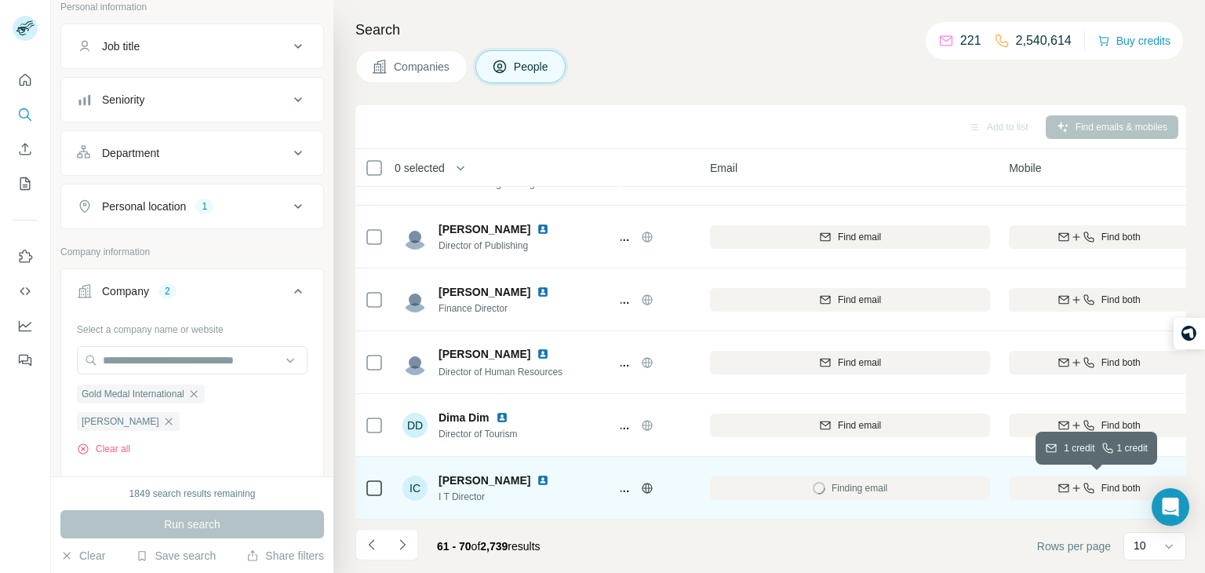
click at [1083, 490] on icon "button" at bounding box center [1089, 488] width 13 height 13
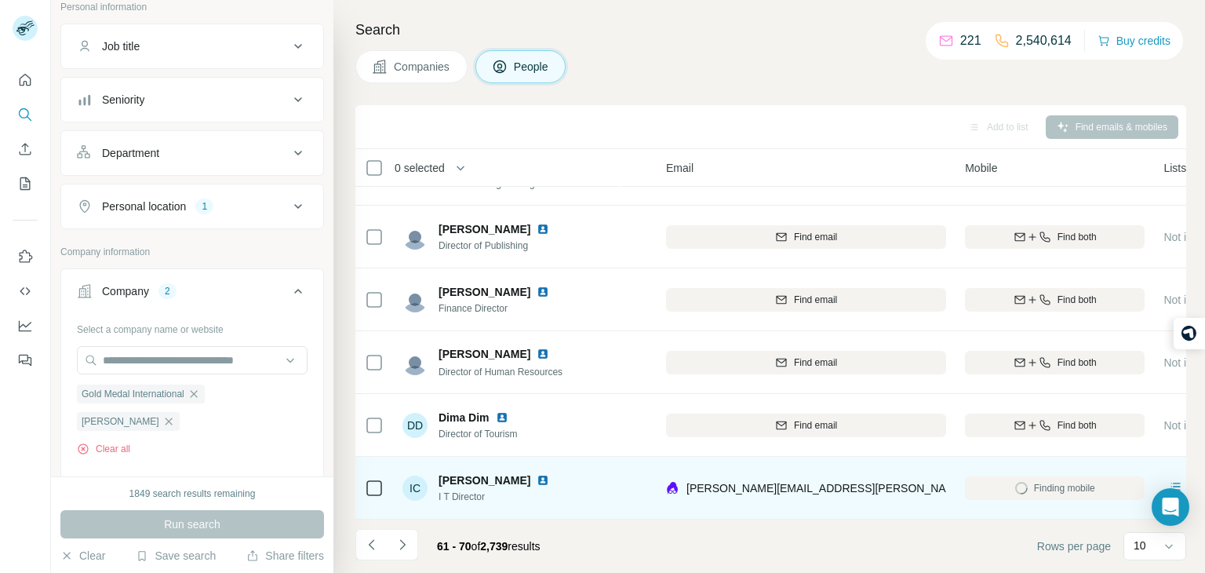
scroll to position [295, 140]
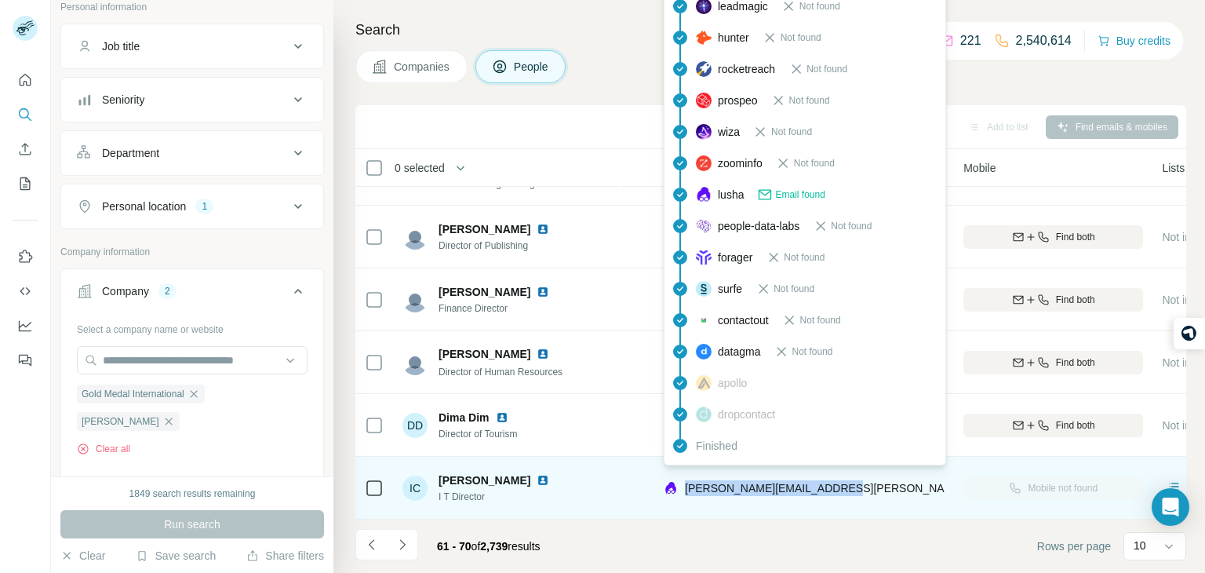
drag, startPoint x: 839, startPoint y: 487, endPoint x: 683, endPoint y: 492, distance: 155.5
click at [683, 492] on div "[PERSON_NAME][EMAIL_ADDRESS][PERSON_NAME][DOMAIN_NAME]" at bounding box center [805, 487] width 280 height 43
copy span "[PERSON_NAME][EMAIL_ADDRESS][PERSON_NAME][DOMAIN_NAME]"
